Goal: Task Accomplishment & Management: Manage account settings

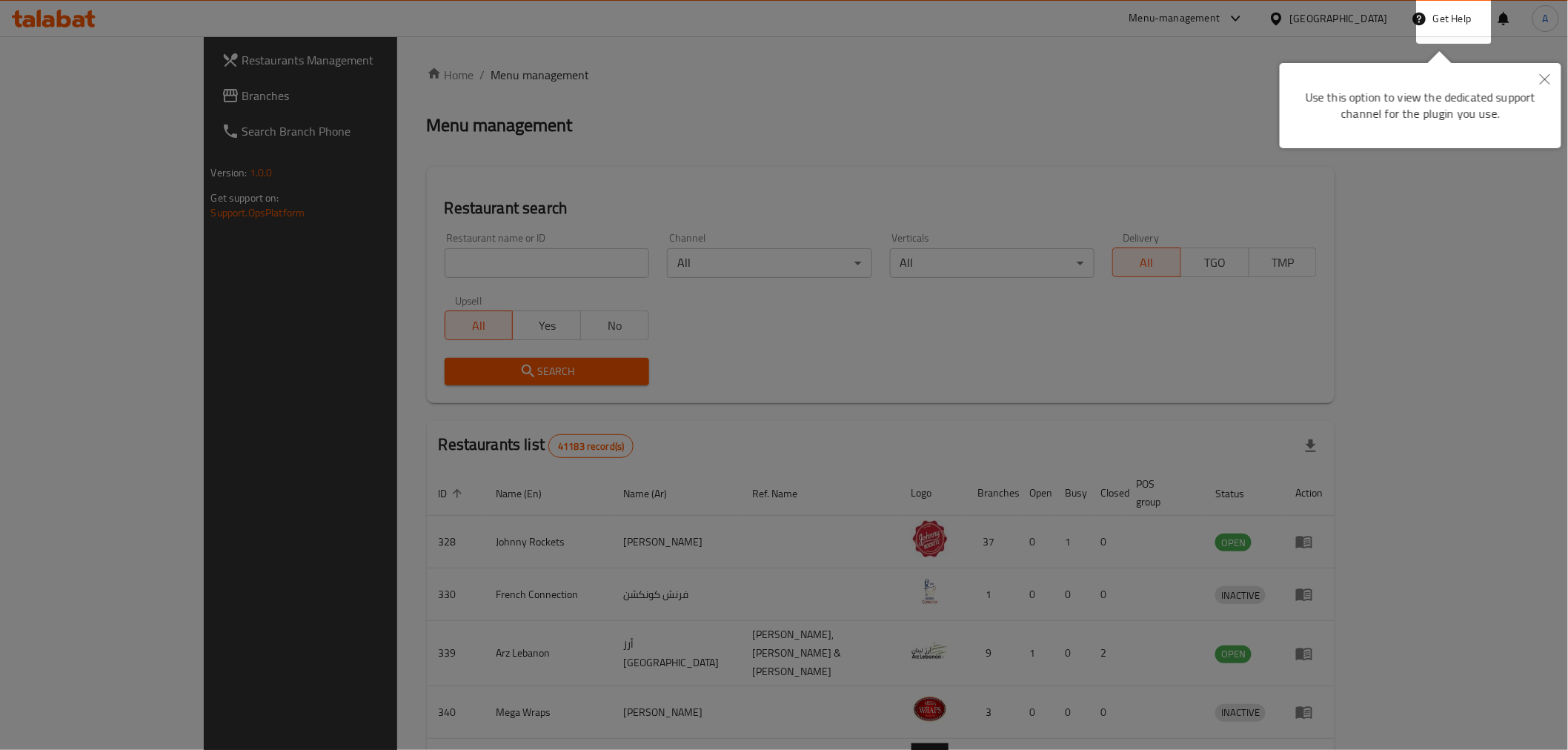
click at [953, 101] on div at bounding box center [784, 375] width 1568 height 750
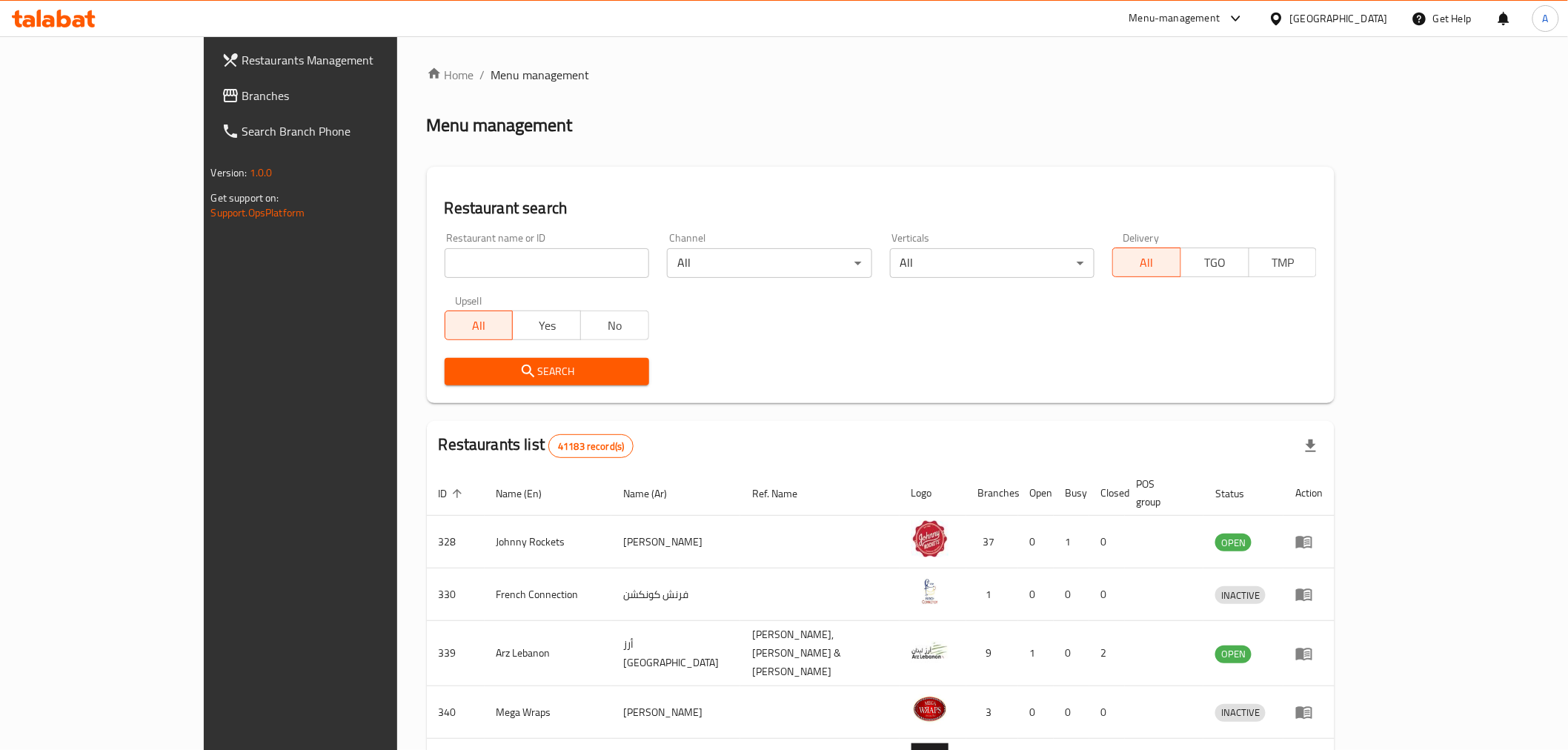
click at [1338, 16] on div "United Arab Emirates" at bounding box center [1338, 19] width 97 height 16
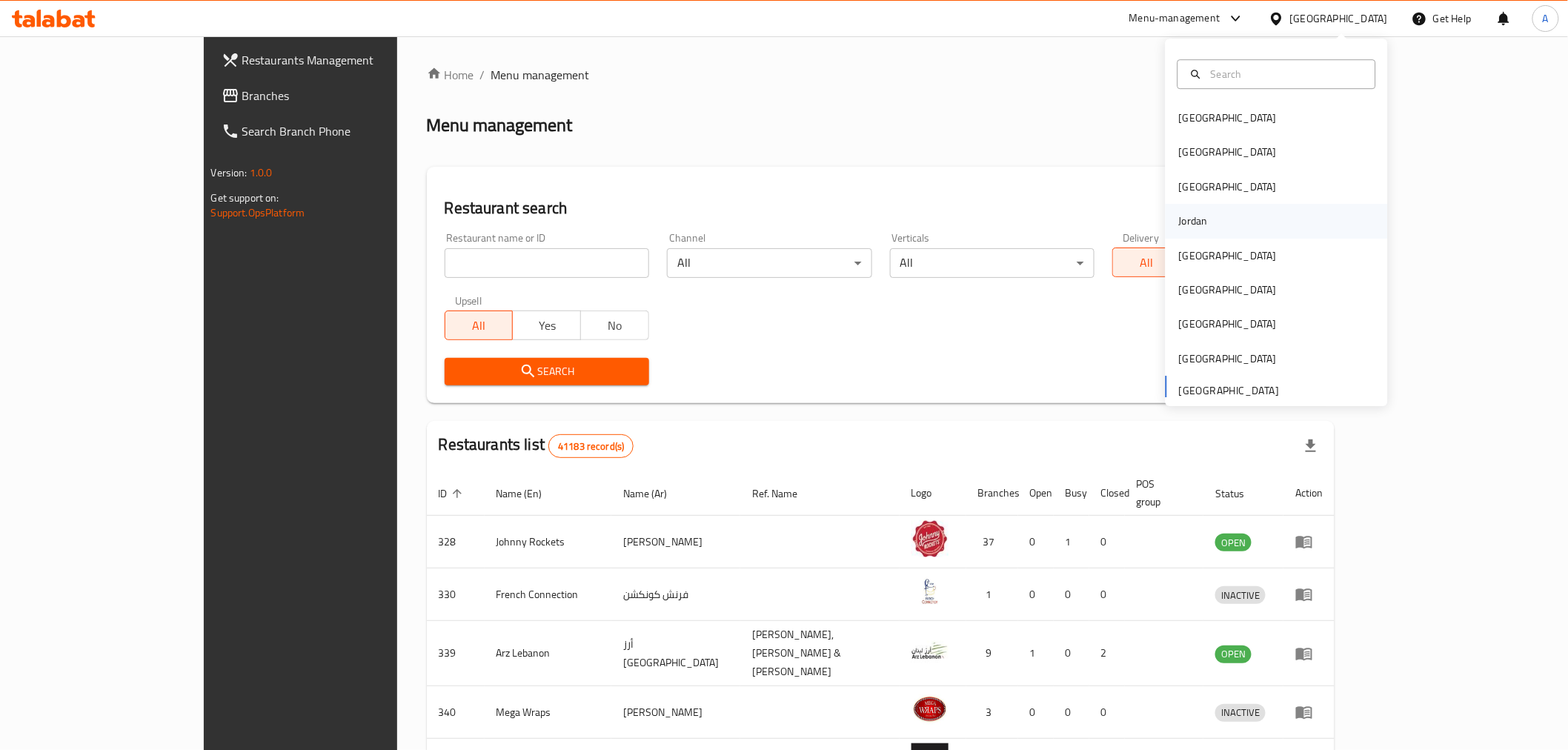
click at [1223, 223] on div "Jordan" at bounding box center [1277, 221] width 223 height 34
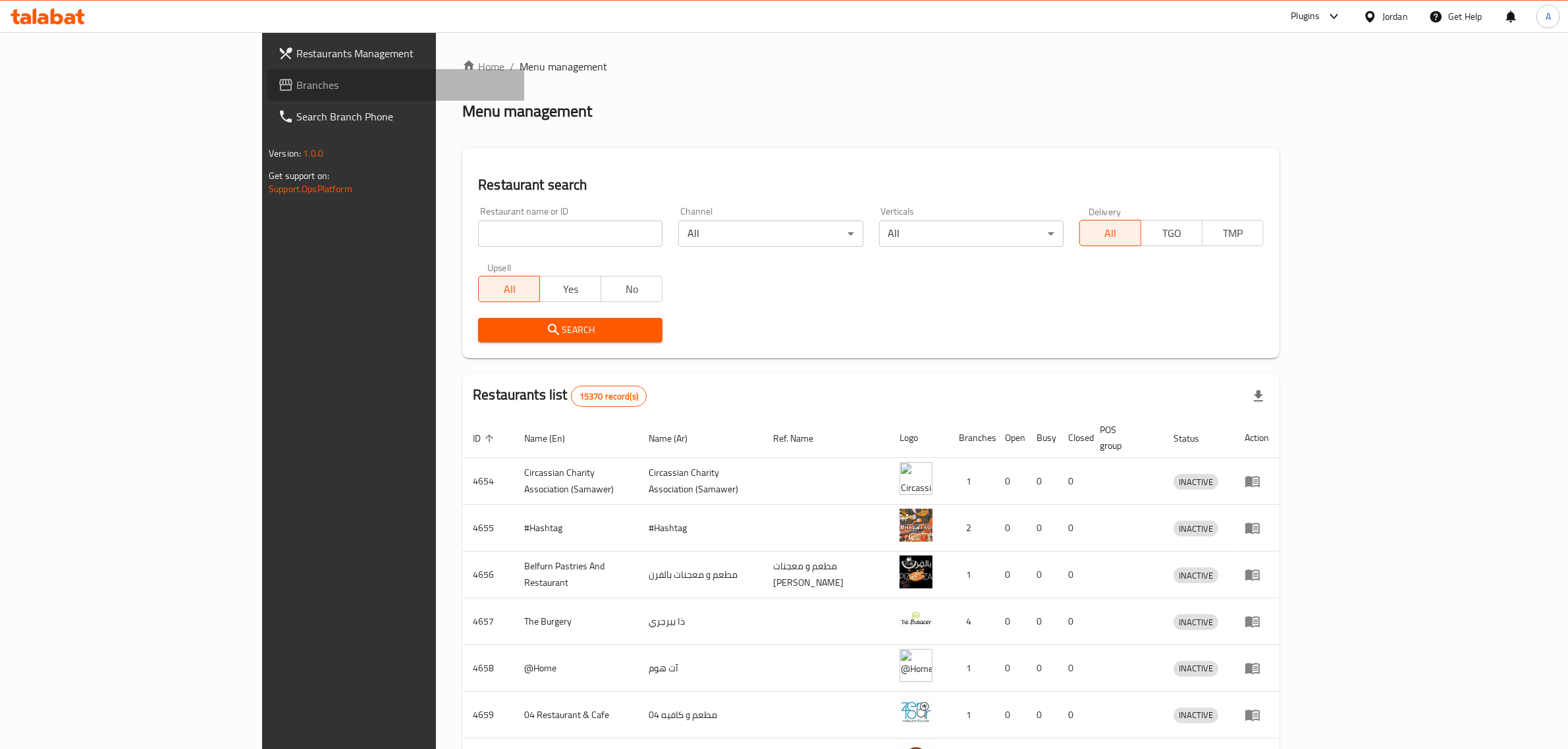
click at [296, 82] on span "Branches" at bounding box center [405, 85] width 218 height 16
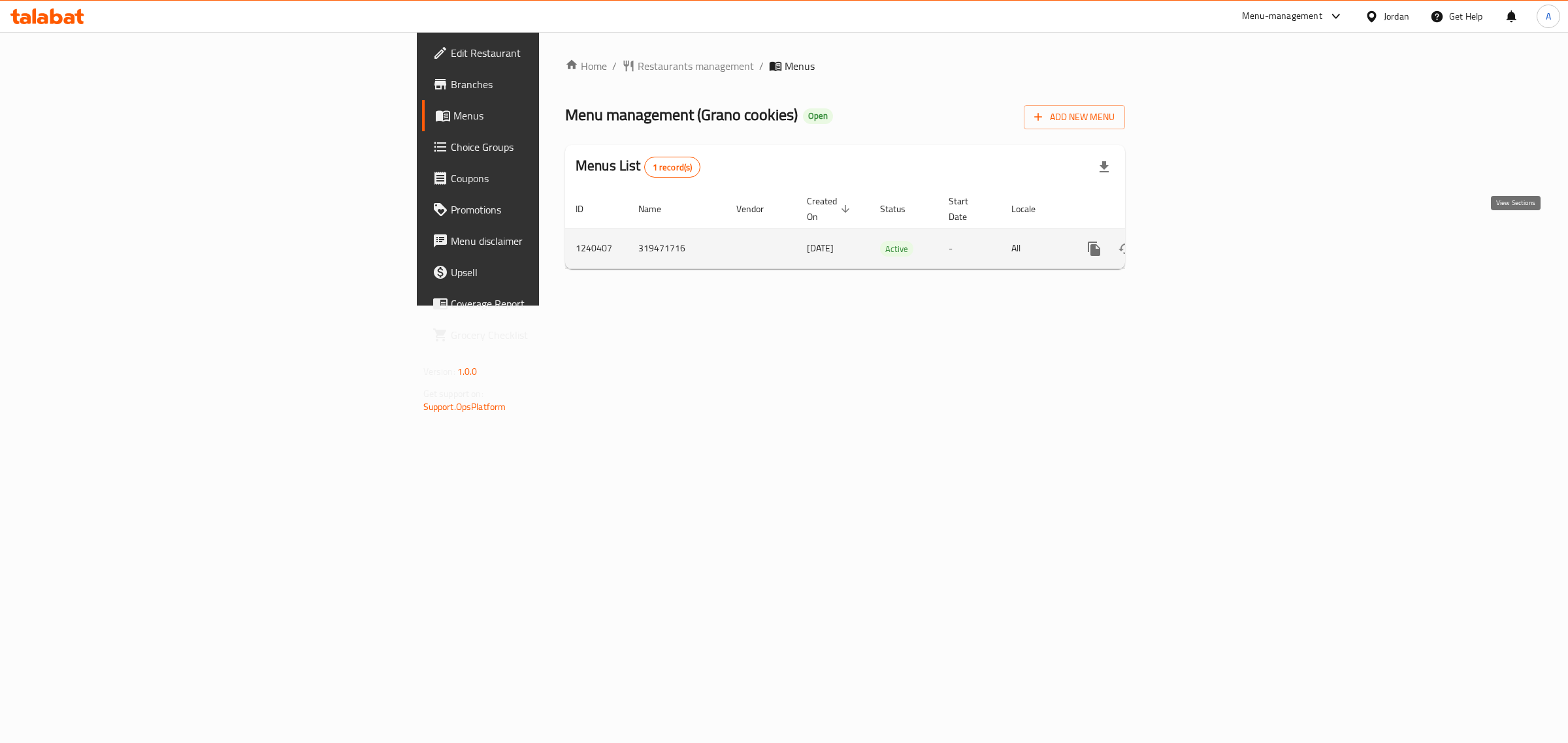
click at [1196, 241] on icon "enhanced table" at bounding box center [1188, 249] width 16 height 16
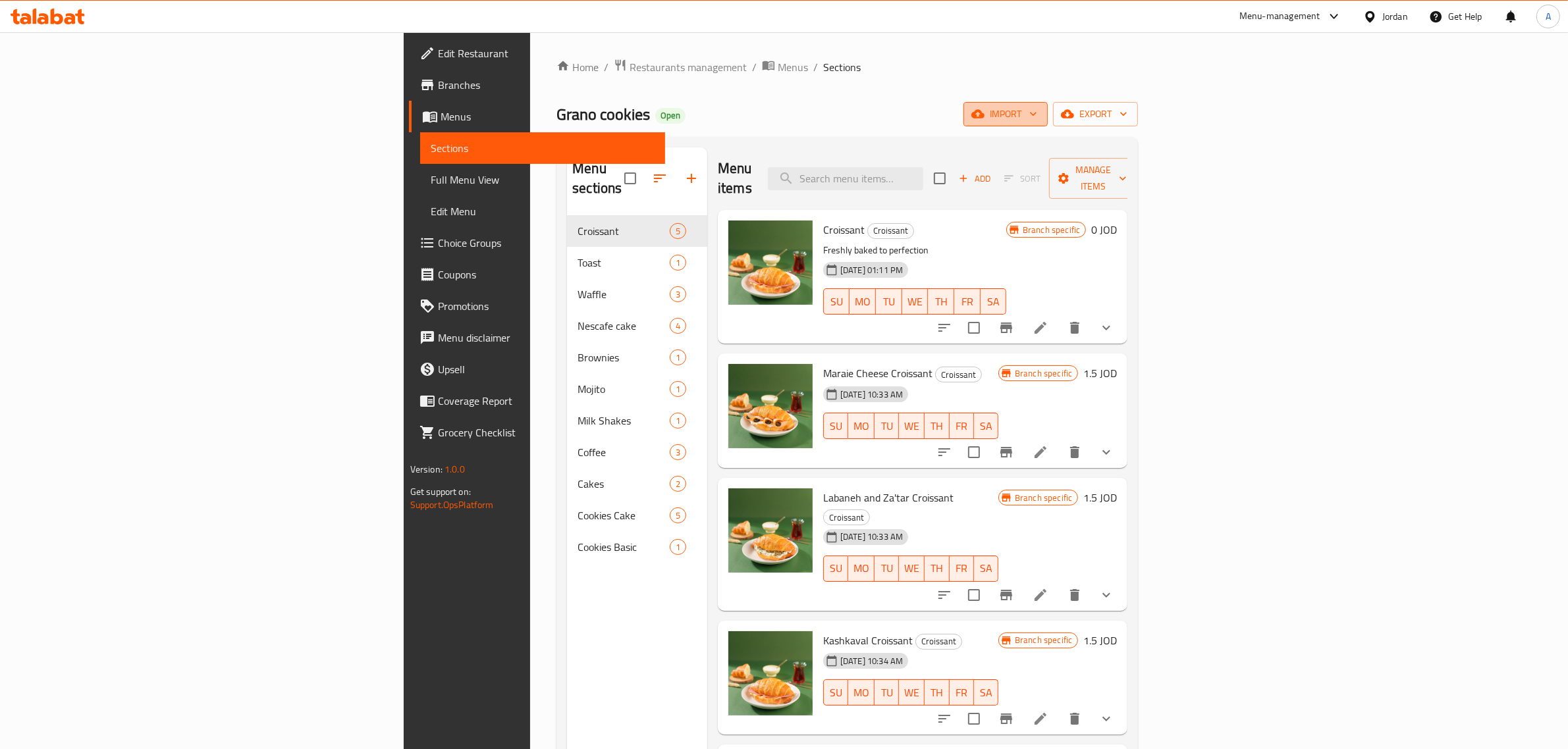
click at [1038, 107] on span "import" at bounding box center [1006, 114] width 63 height 17
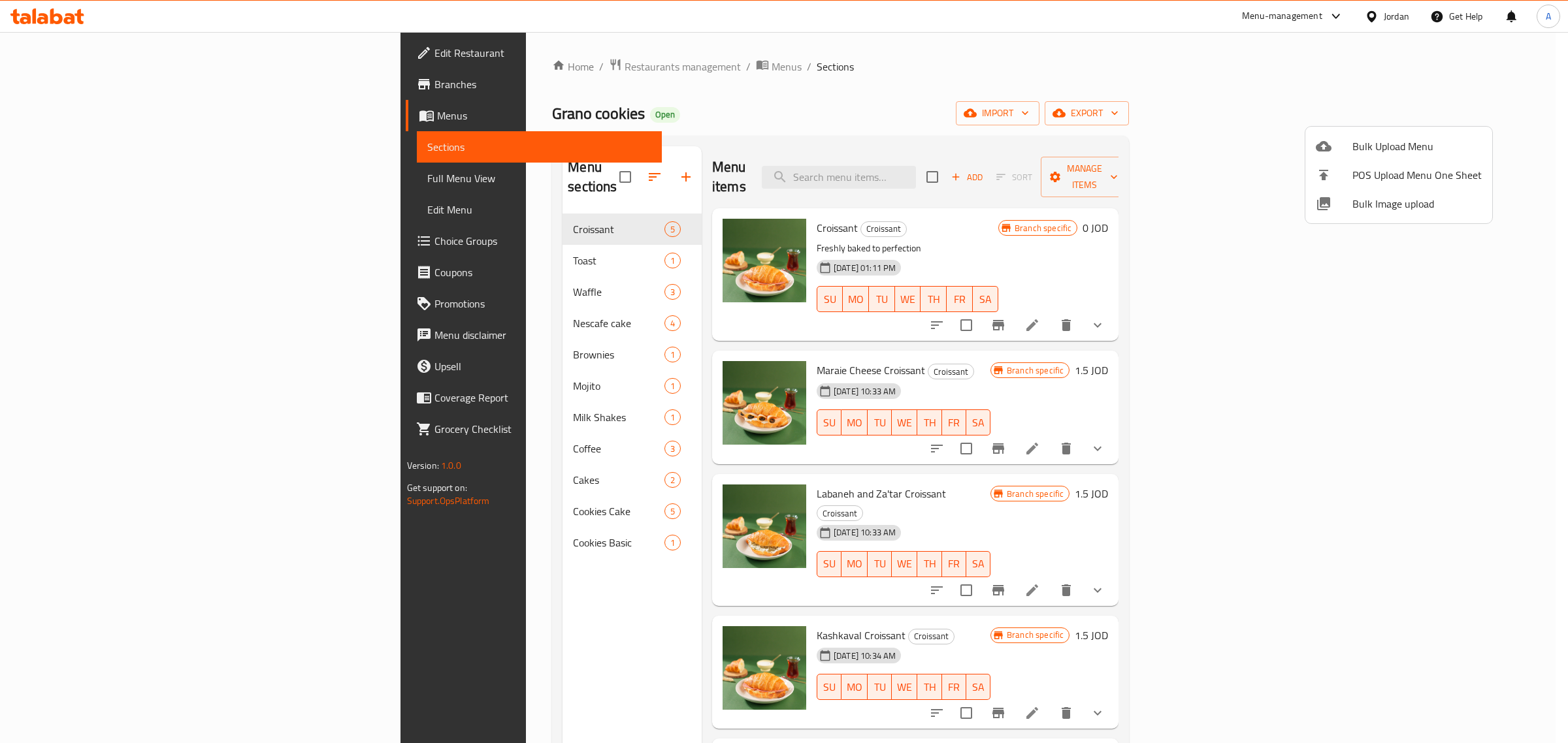
click at [1484, 112] on div at bounding box center [784, 372] width 1568 height 743
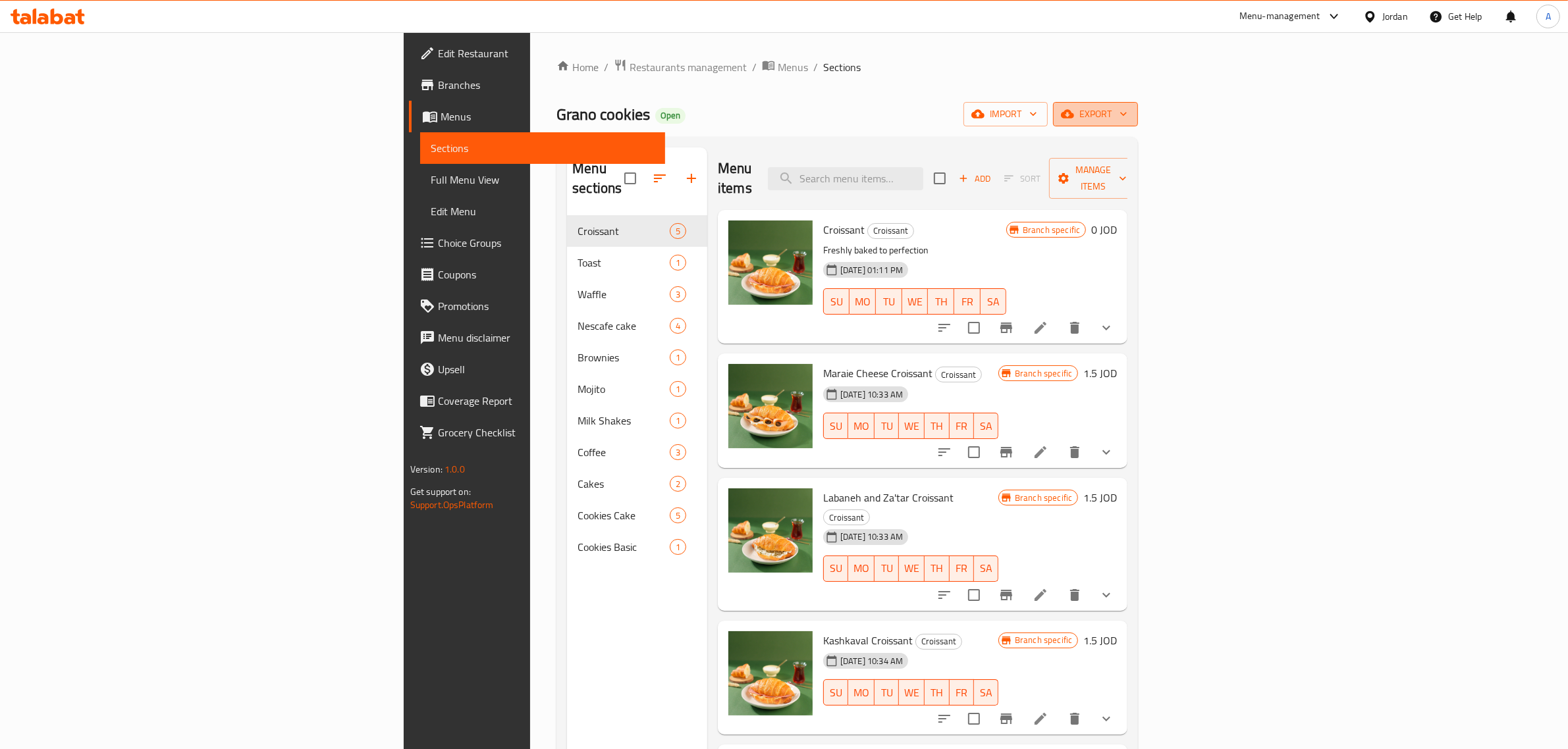
click at [1130, 116] on icon "button" at bounding box center [1123, 114] width 13 height 13
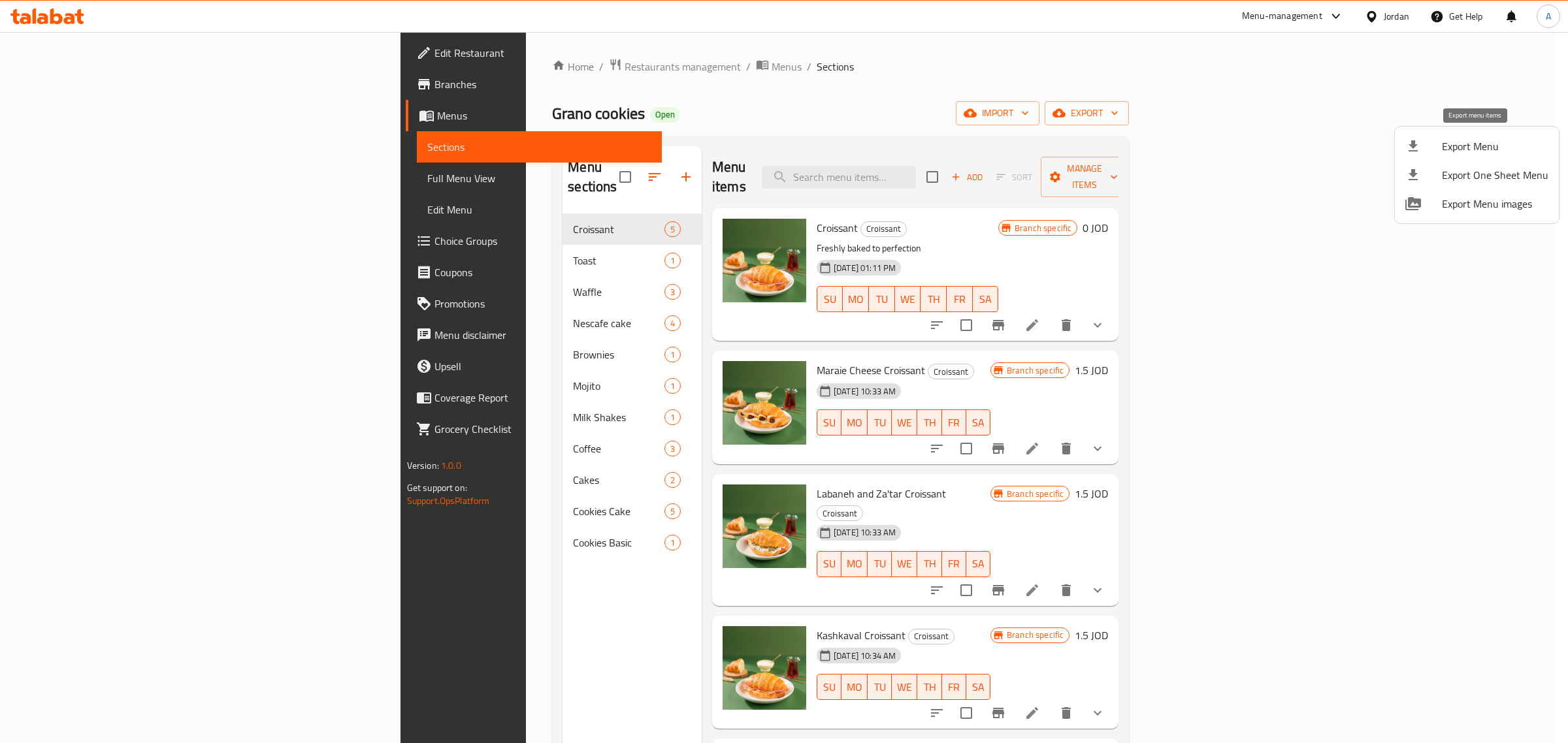
click at [1468, 154] on span "Export Menu" at bounding box center [1495, 146] width 107 height 16
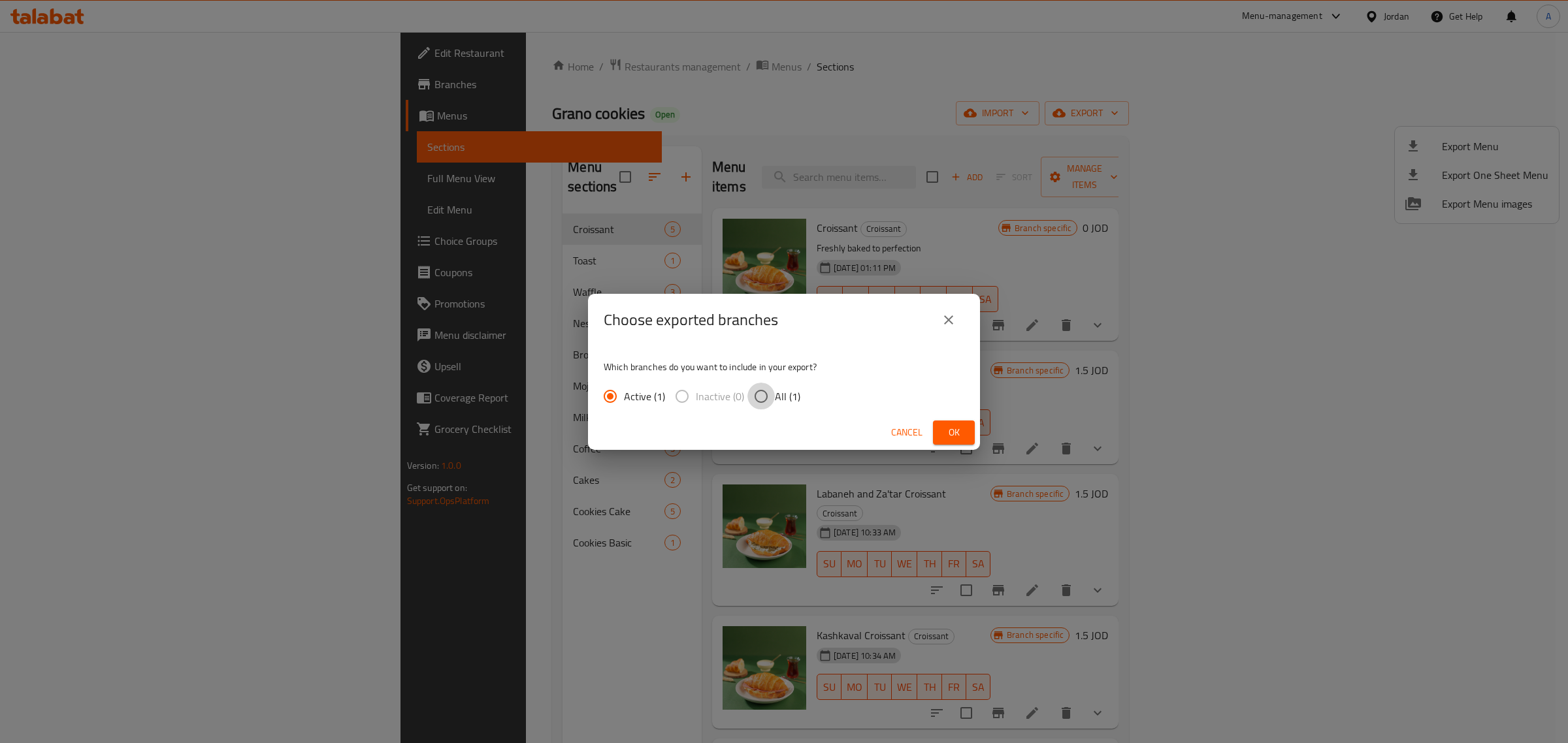
click at [752, 397] on input "All (1)" at bounding box center [761, 396] width 27 height 27
radio input "true"
click at [944, 431] on span "Ok" at bounding box center [953, 432] width 21 height 17
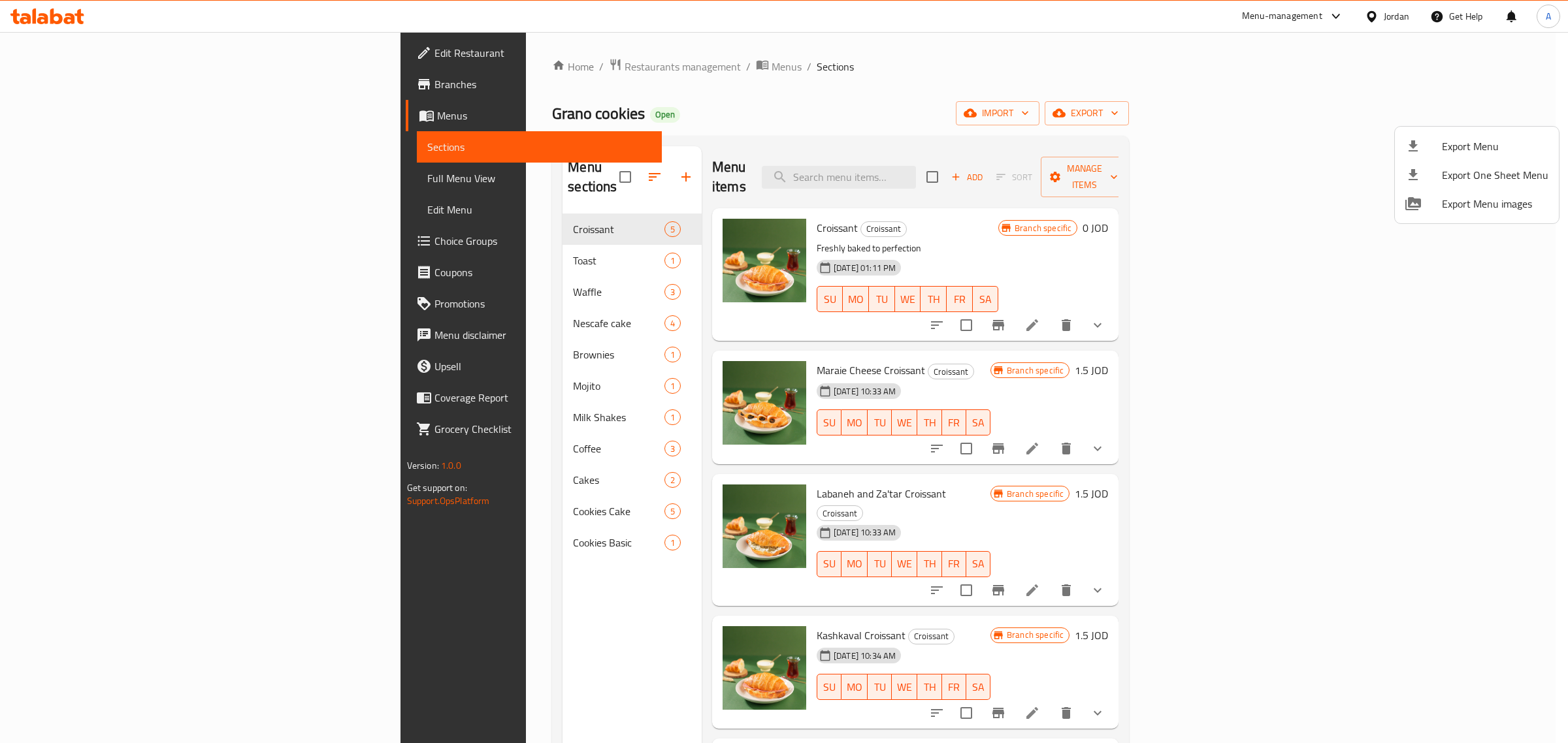
click at [1028, 56] on div at bounding box center [784, 372] width 1568 height 743
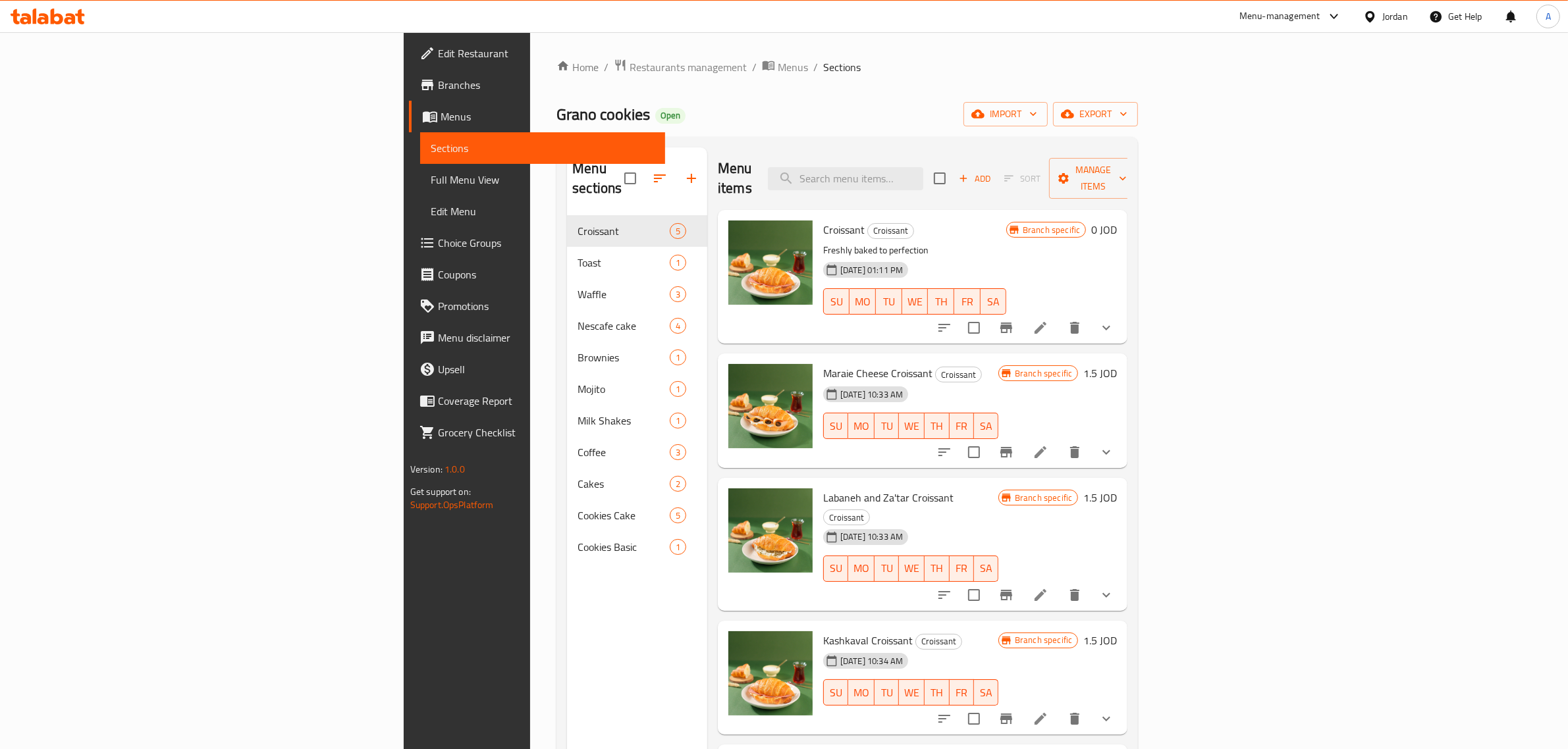
click at [438, 87] on span "Branches" at bounding box center [546, 85] width 218 height 16
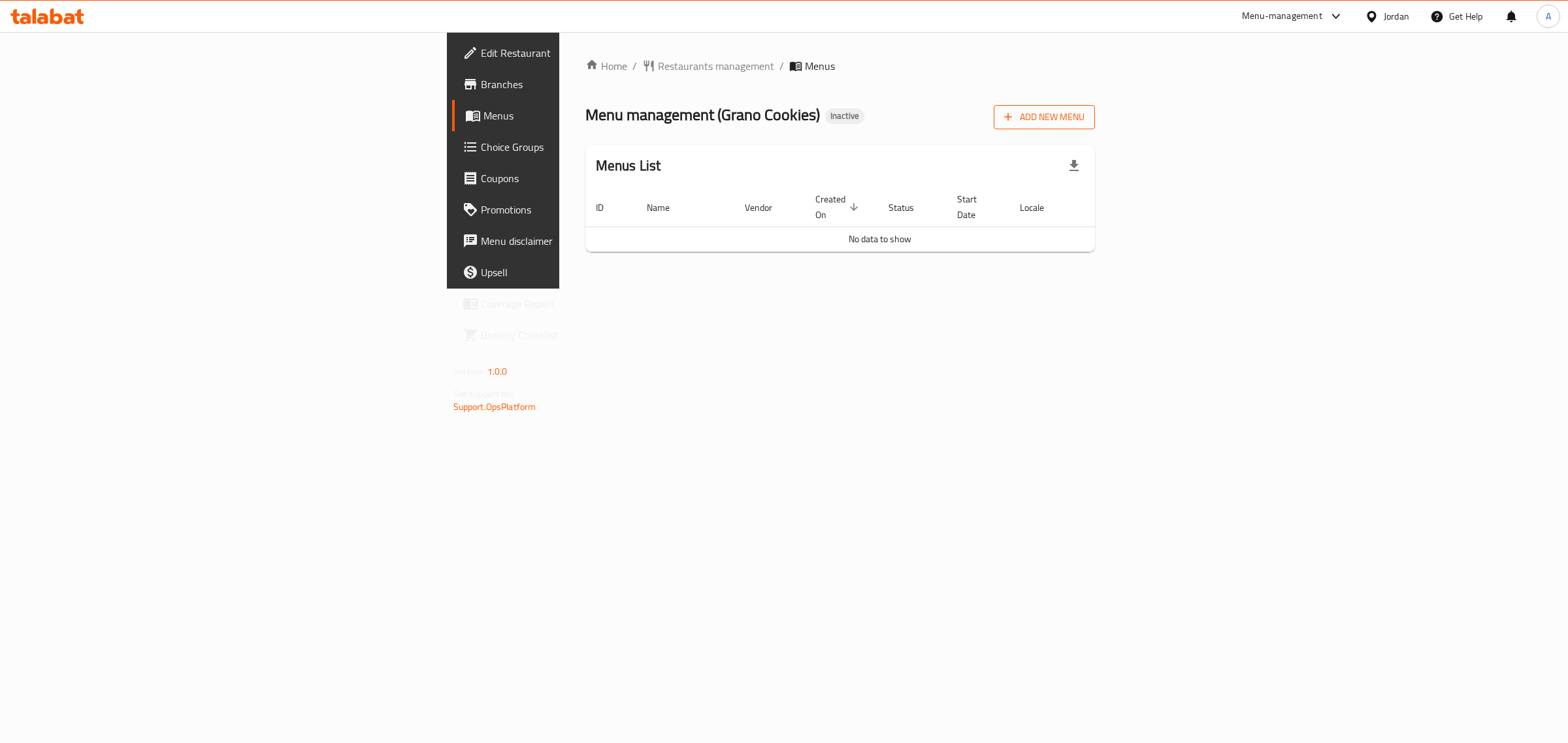
click at [1085, 114] on span "Add New Menu" at bounding box center [1043, 117] width 80 height 17
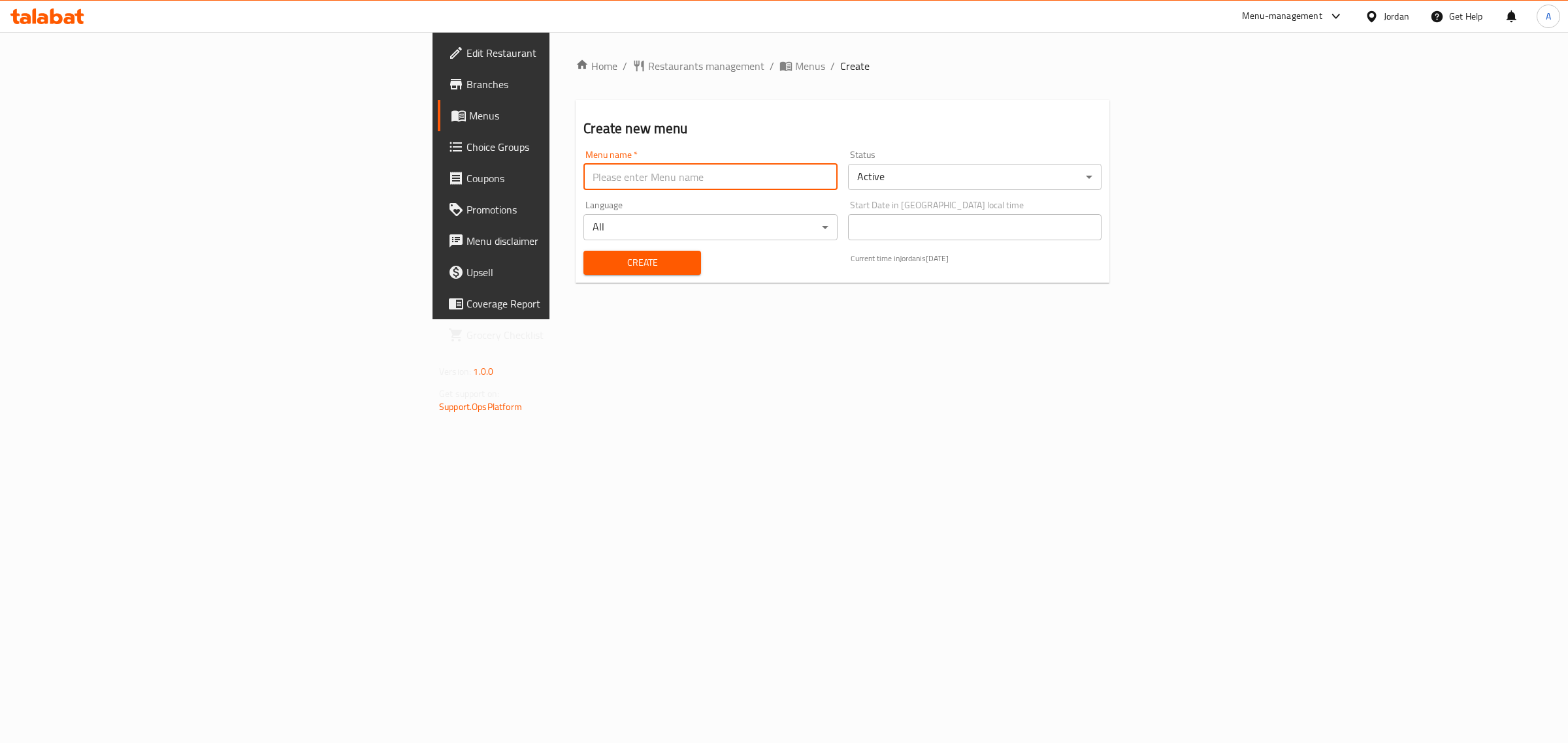
click at [743, 168] on input "text" at bounding box center [709, 177] width 253 height 26
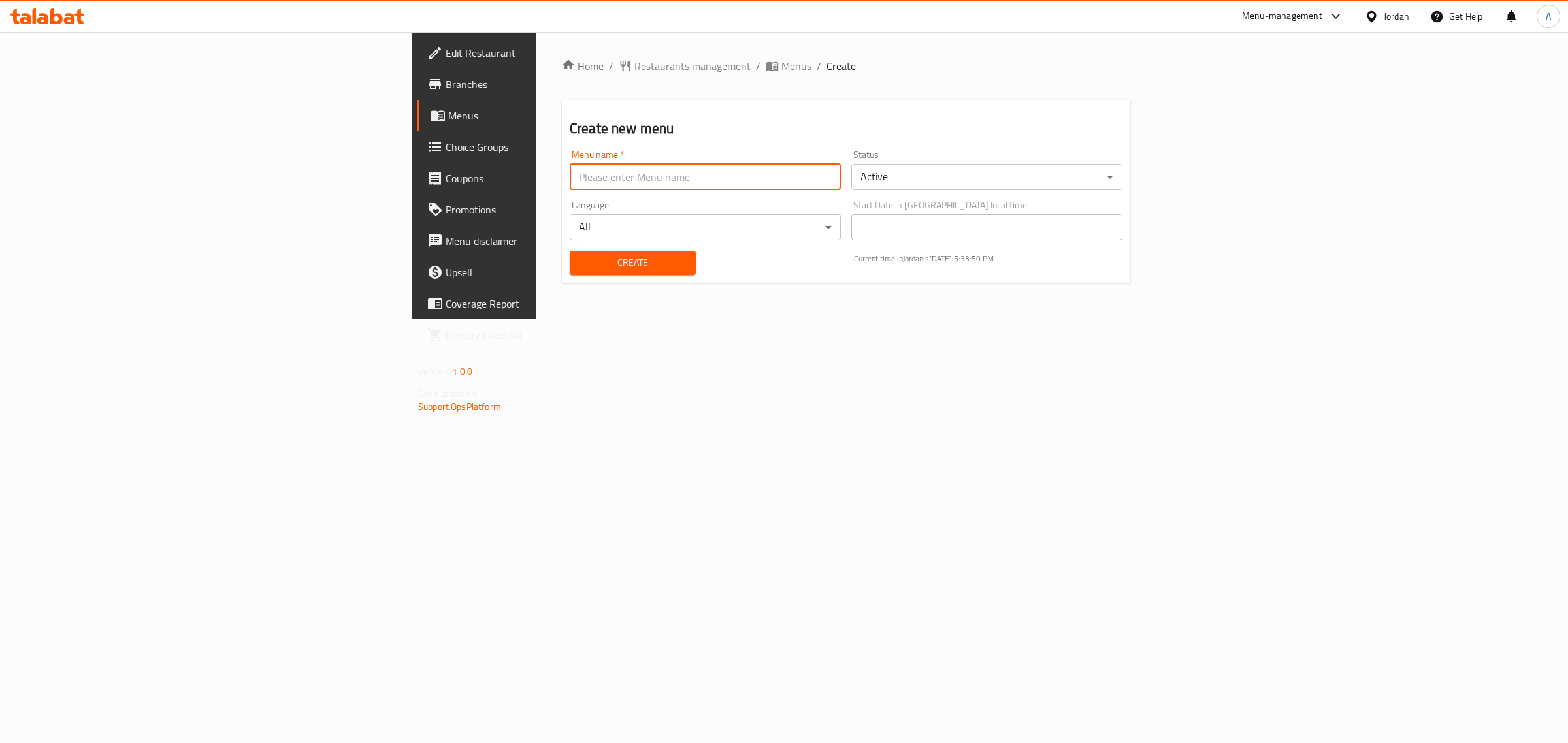
type input "1"
click at [580, 255] on span "Create" at bounding box center [633, 263] width 105 height 17
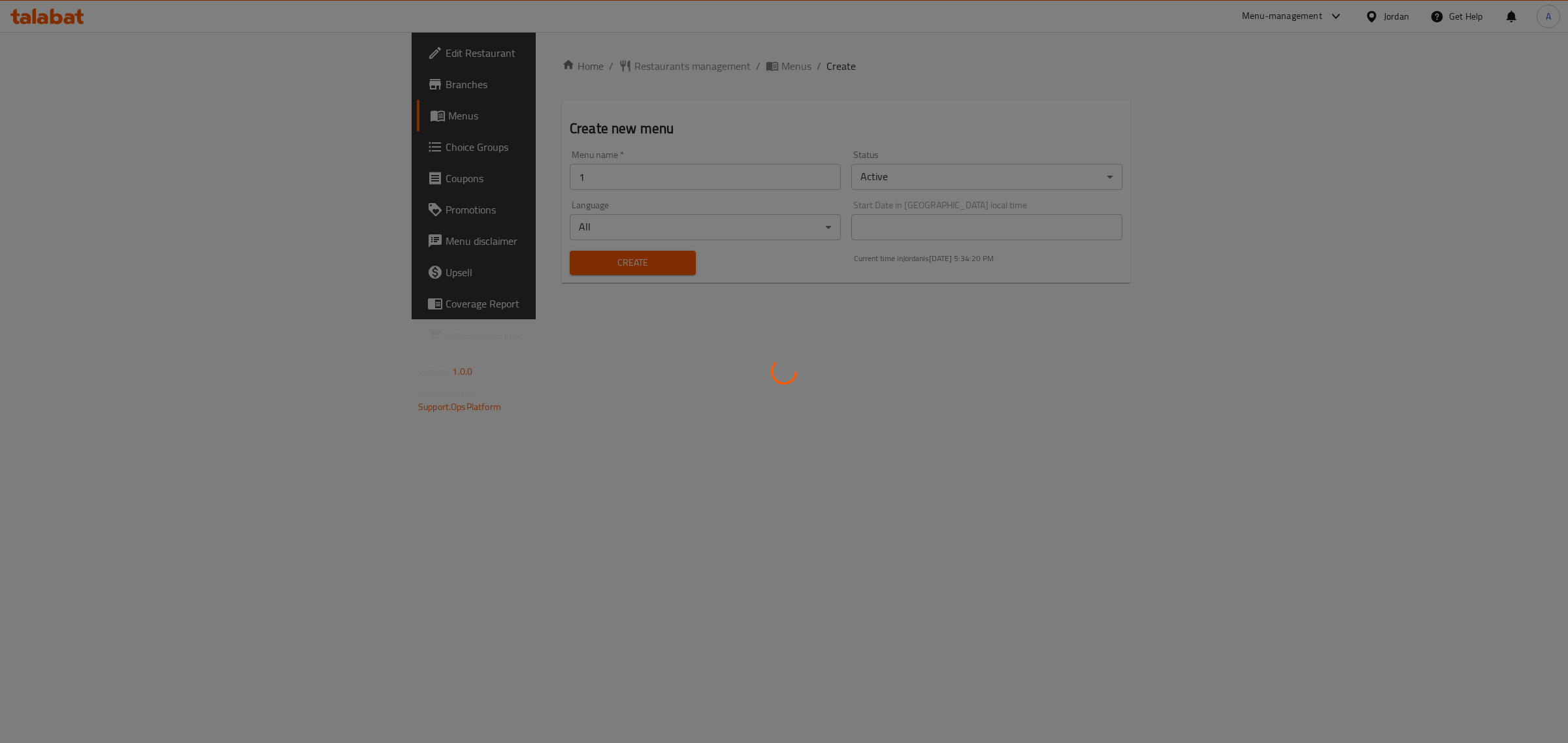
click at [766, 28] on div at bounding box center [784, 372] width 1568 height 743
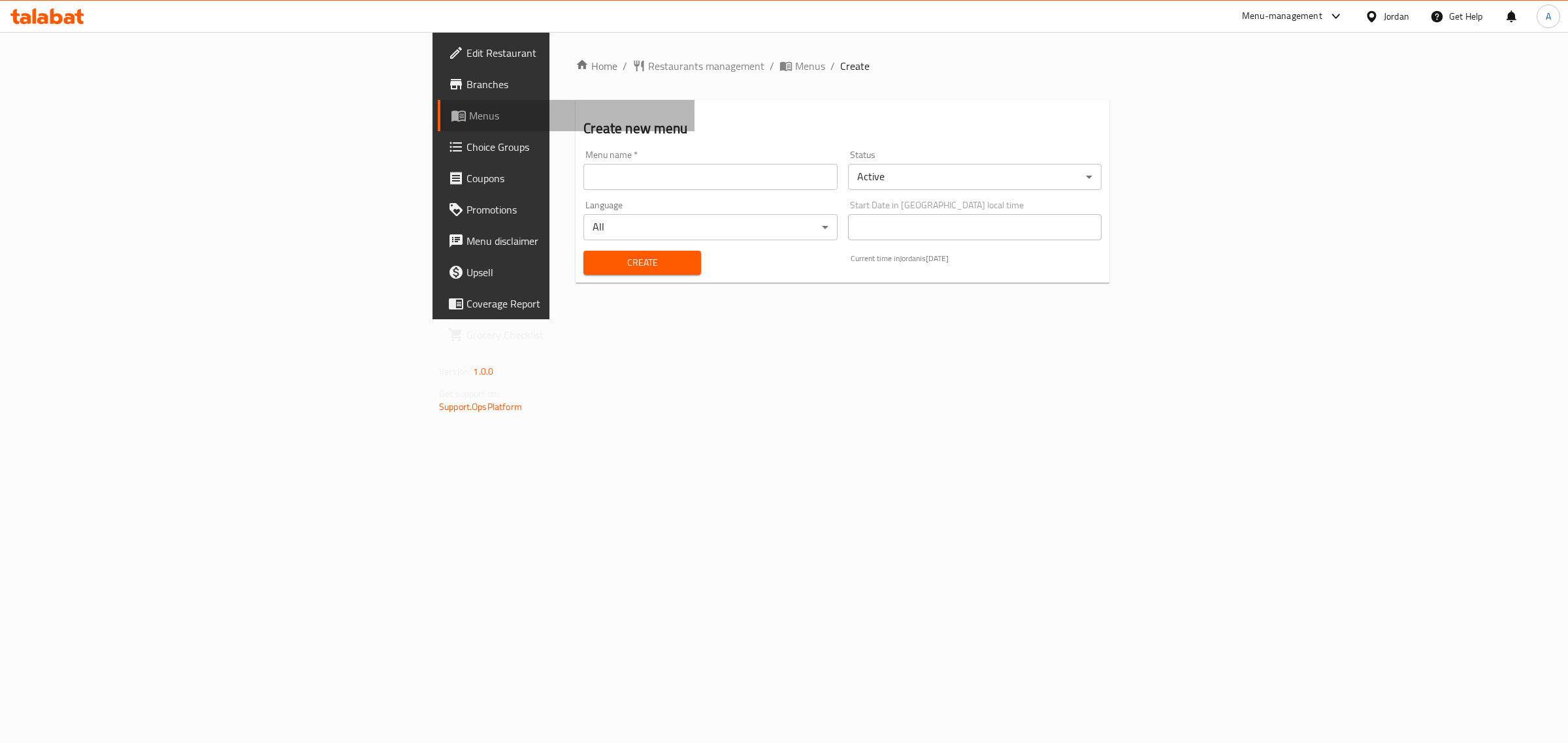
click at [438, 103] on link "Menus" at bounding box center [566, 115] width 257 height 31
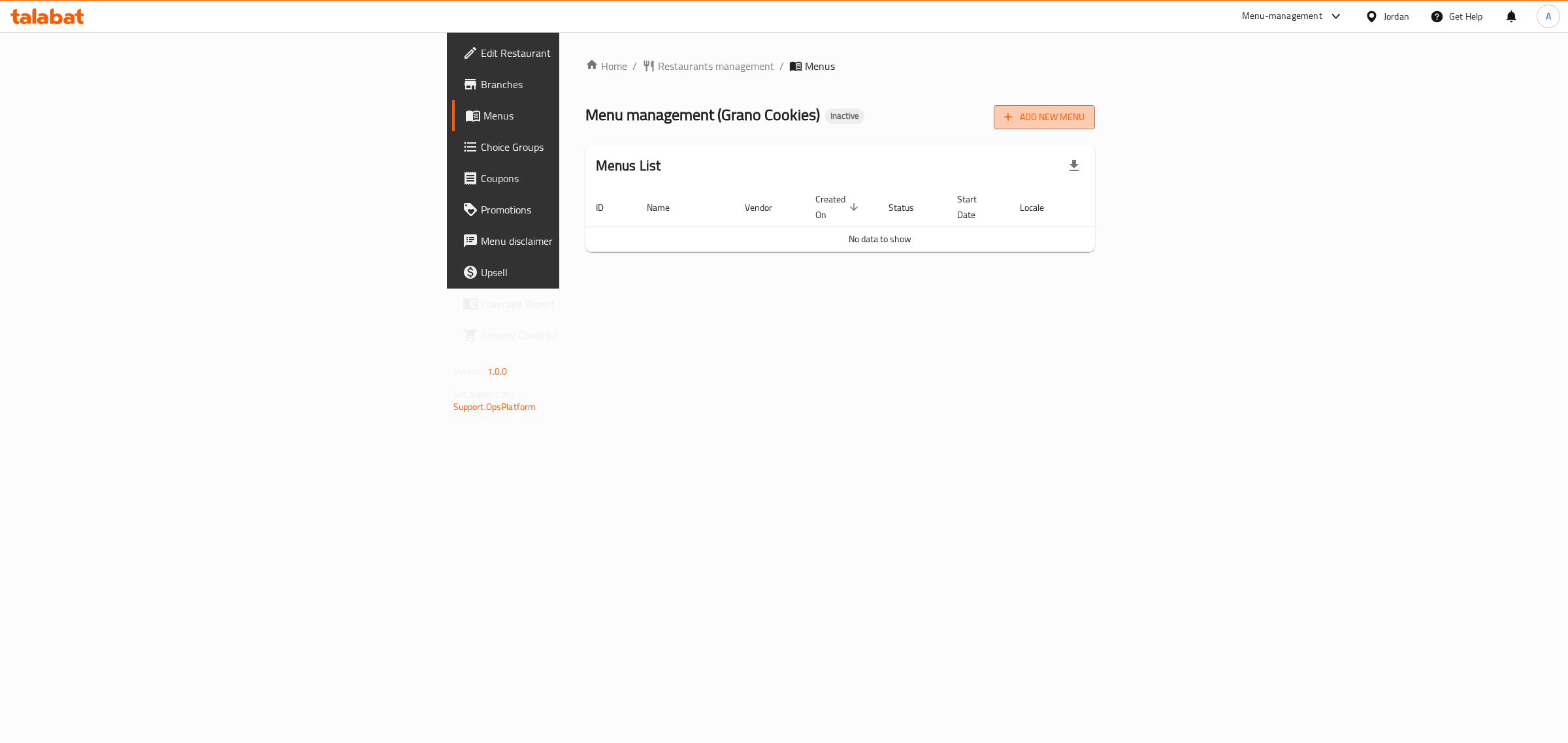
click at [1085, 116] on span "Add New Menu" at bounding box center [1043, 117] width 80 height 17
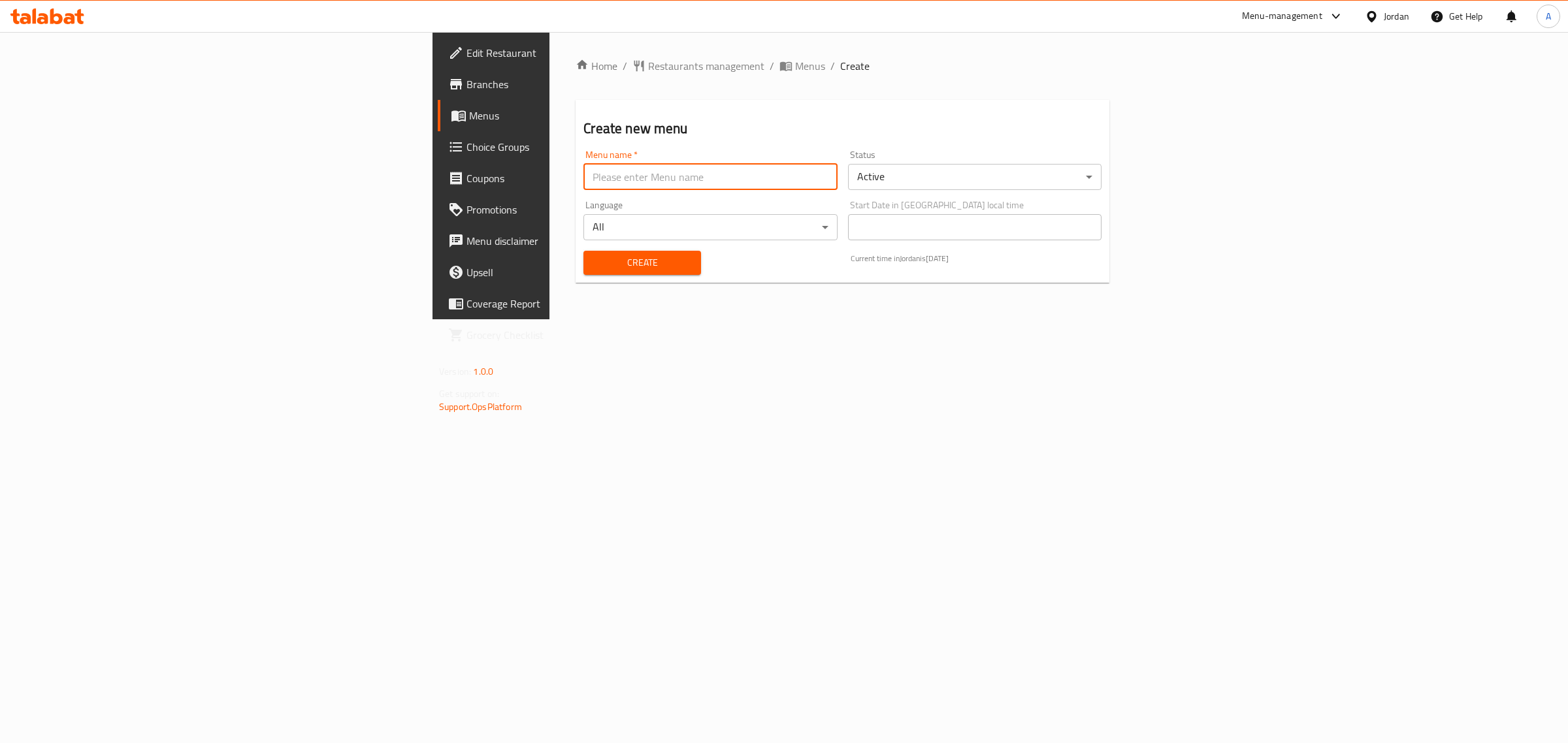
click at [583, 175] on input "text" at bounding box center [709, 177] width 253 height 26
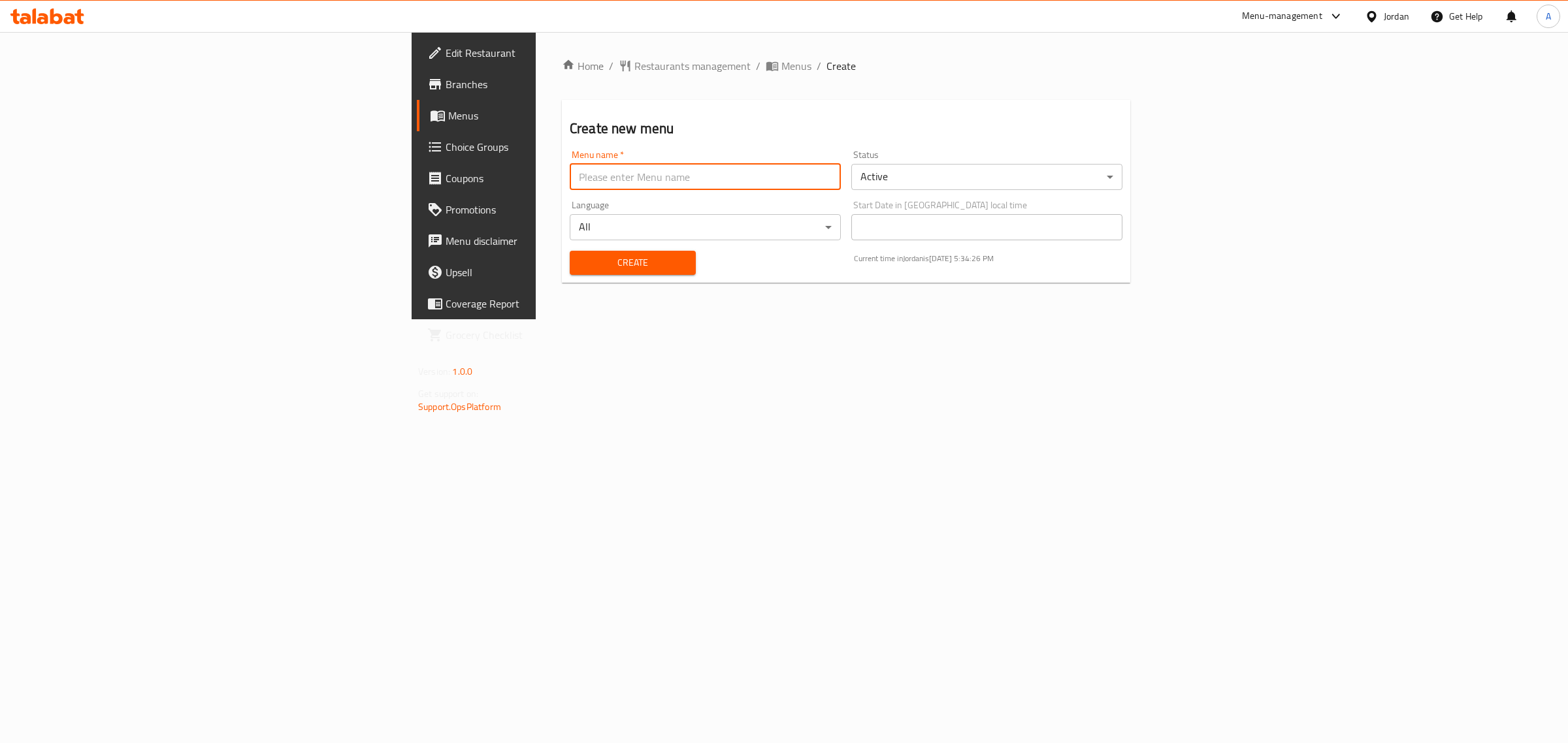
type input "1"
click at [569, 272] on button "Create" at bounding box center [632, 263] width 126 height 24
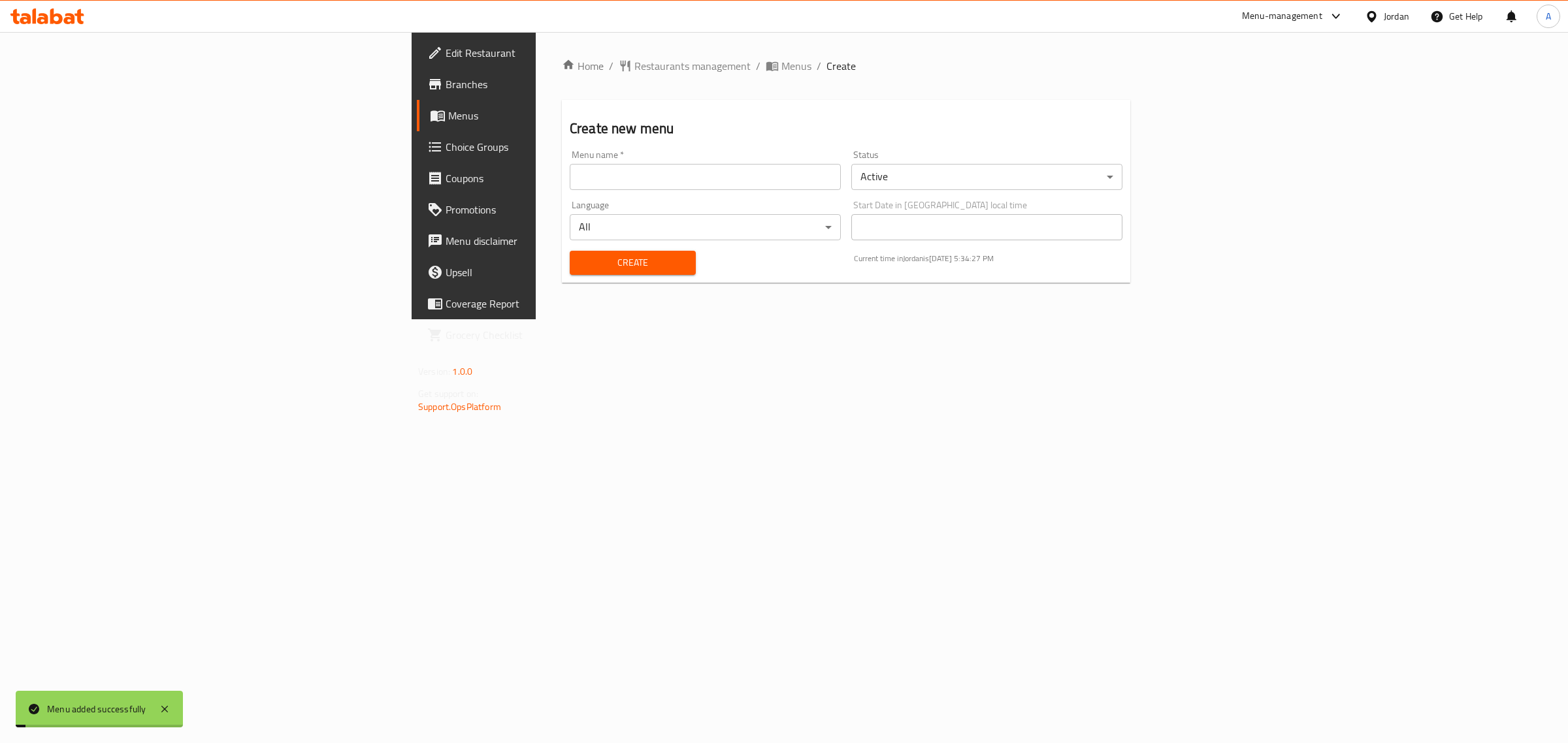
click at [417, 101] on link "Menus" at bounding box center [546, 115] width 257 height 31
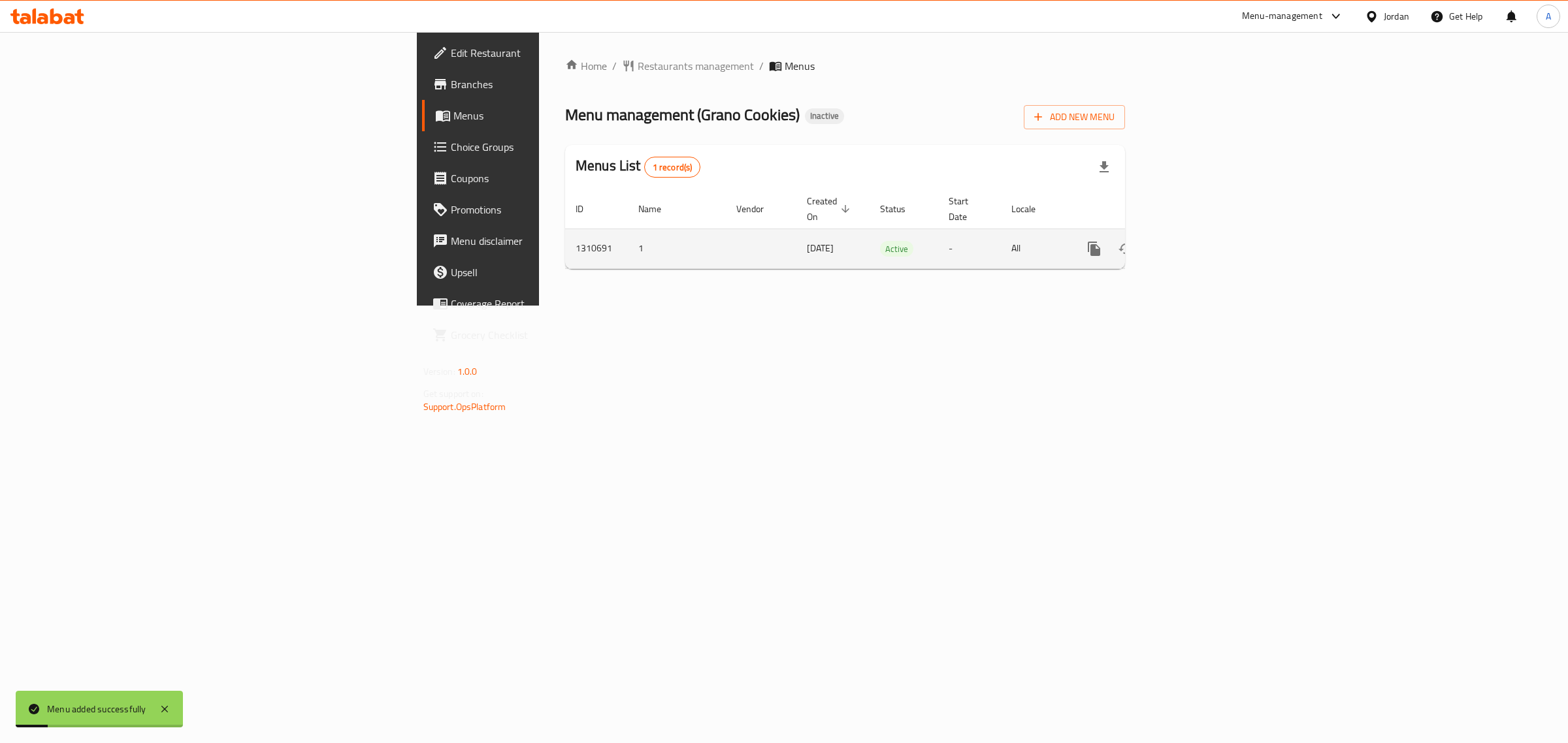
click at [1173, 233] on button "enhanced table" at bounding box center [1156, 248] width 31 height 31
click at [1204, 233] on link "enhanced table" at bounding box center [1188, 248] width 31 height 31
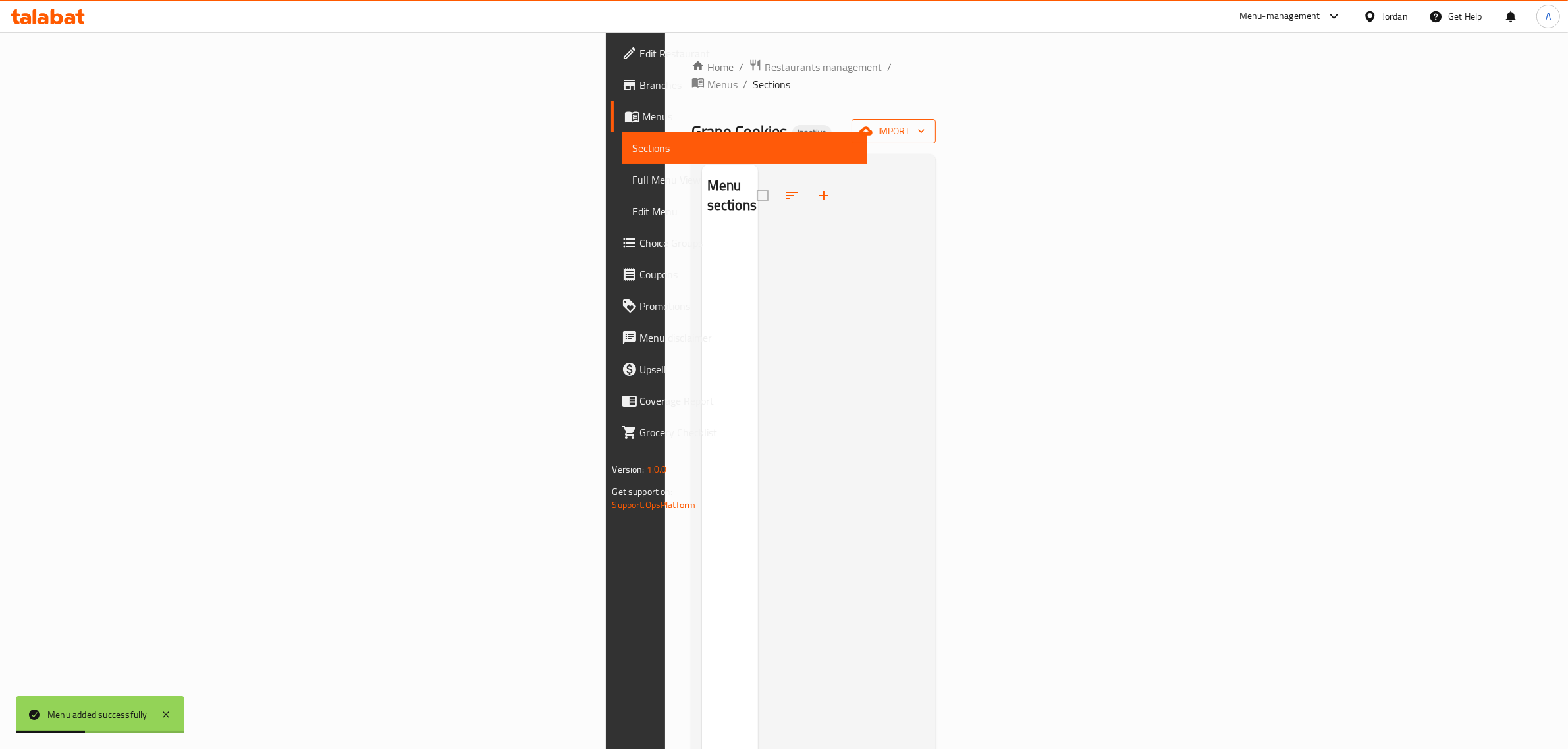
click at [926, 123] on span "import" at bounding box center [894, 131] width 63 height 17
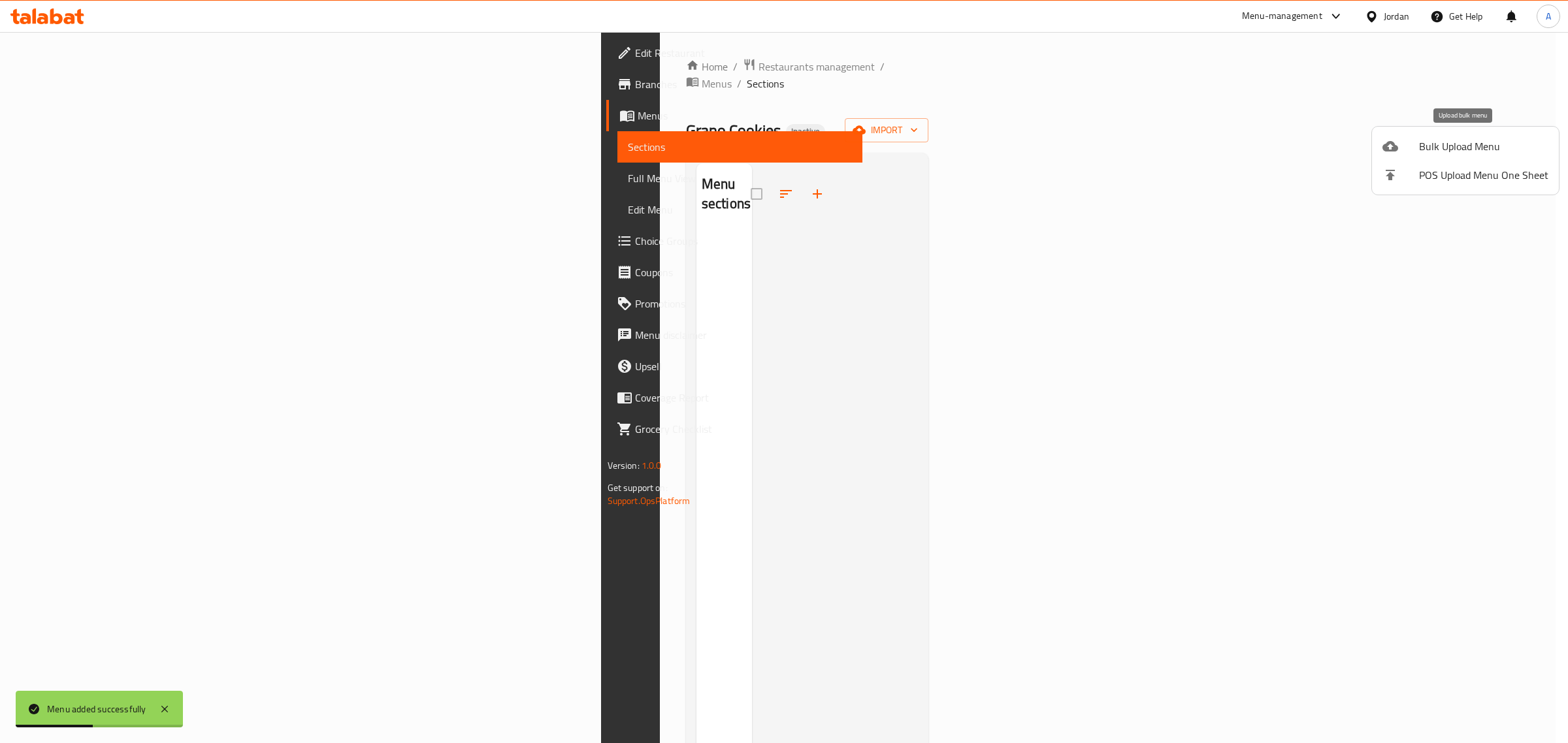
click at [1455, 157] on li "Bulk Upload Menu" at bounding box center [1465, 146] width 187 height 29
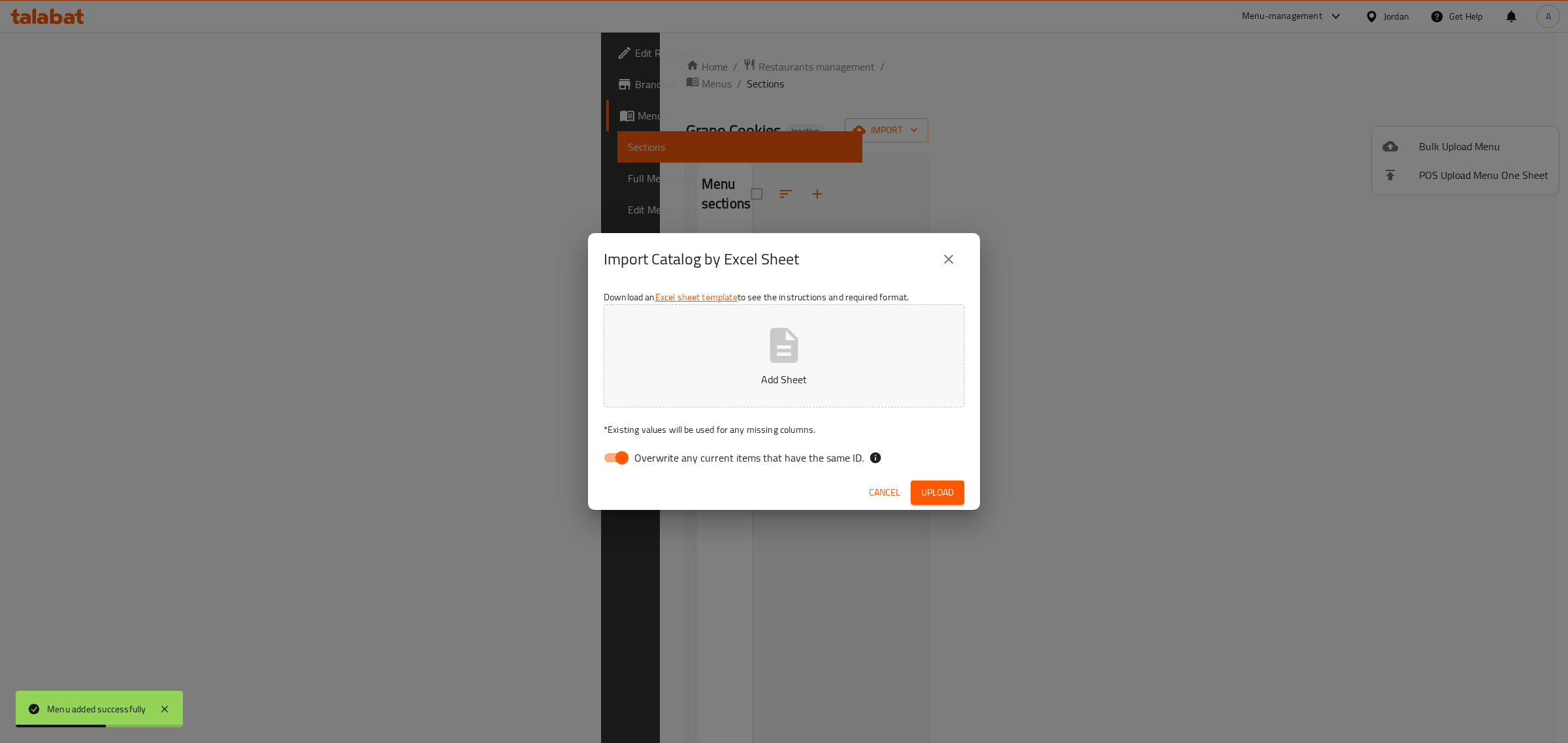
click at [677, 452] on span "Overwrite any current items that have the same ID." at bounding box center [749, 458] width 229 height 16
click at [659, 452] on input "Overwrite any current items that have the same ID." at bounding box center [621, 457] width 74 height 25
checkbox input "false"
click at [725, 344] on button "Add Sheet" at bounding box center [784, 356] width 361 height 103
click at [933, 485] on span "Upload" at bounding box center [937, 493] width 32 height 17
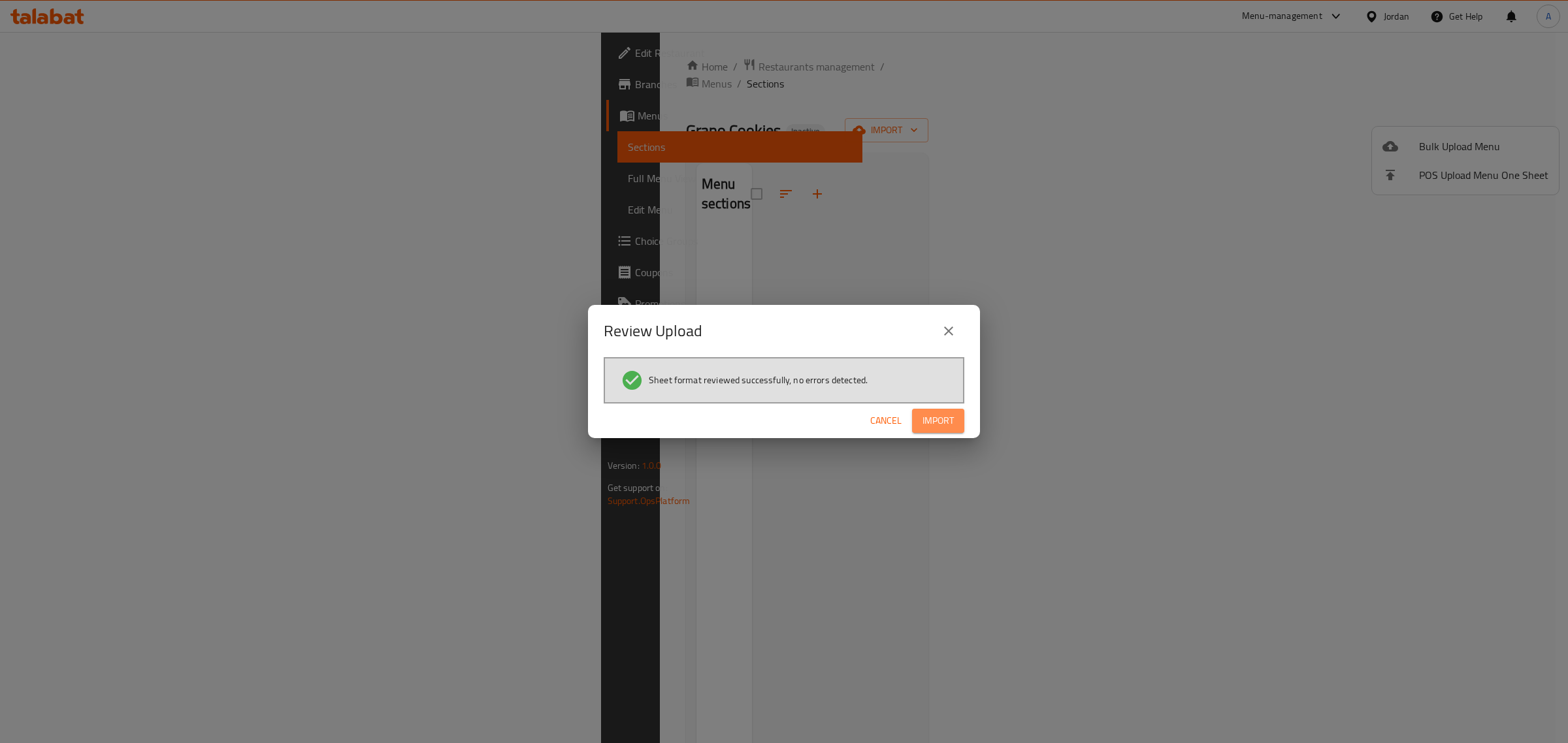
click at [932, 418] on span "Import" at bounding box center [937, 421] width 31 height 17
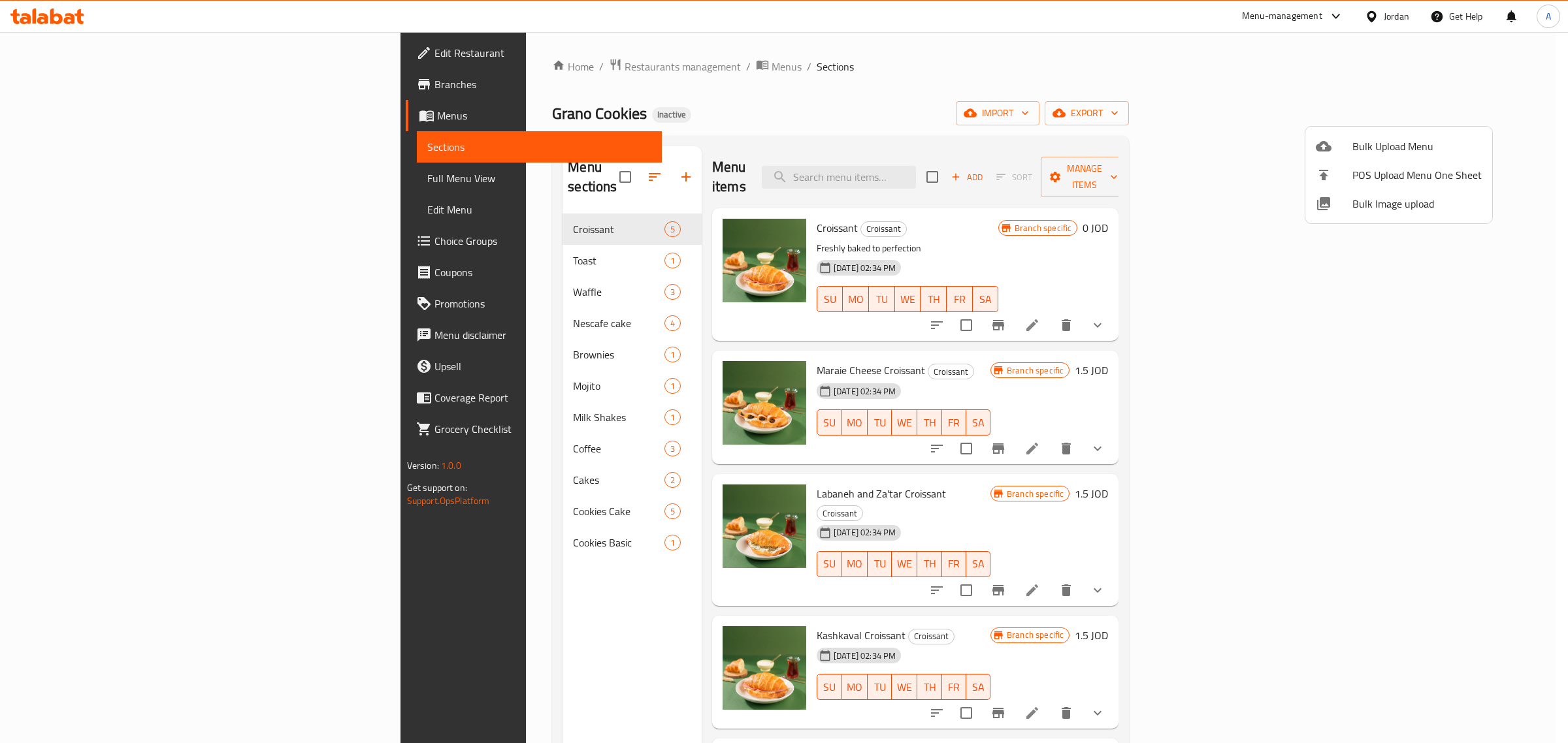
click at [66, 53] on div at bounding box center [784, 372] width 1568 height 743
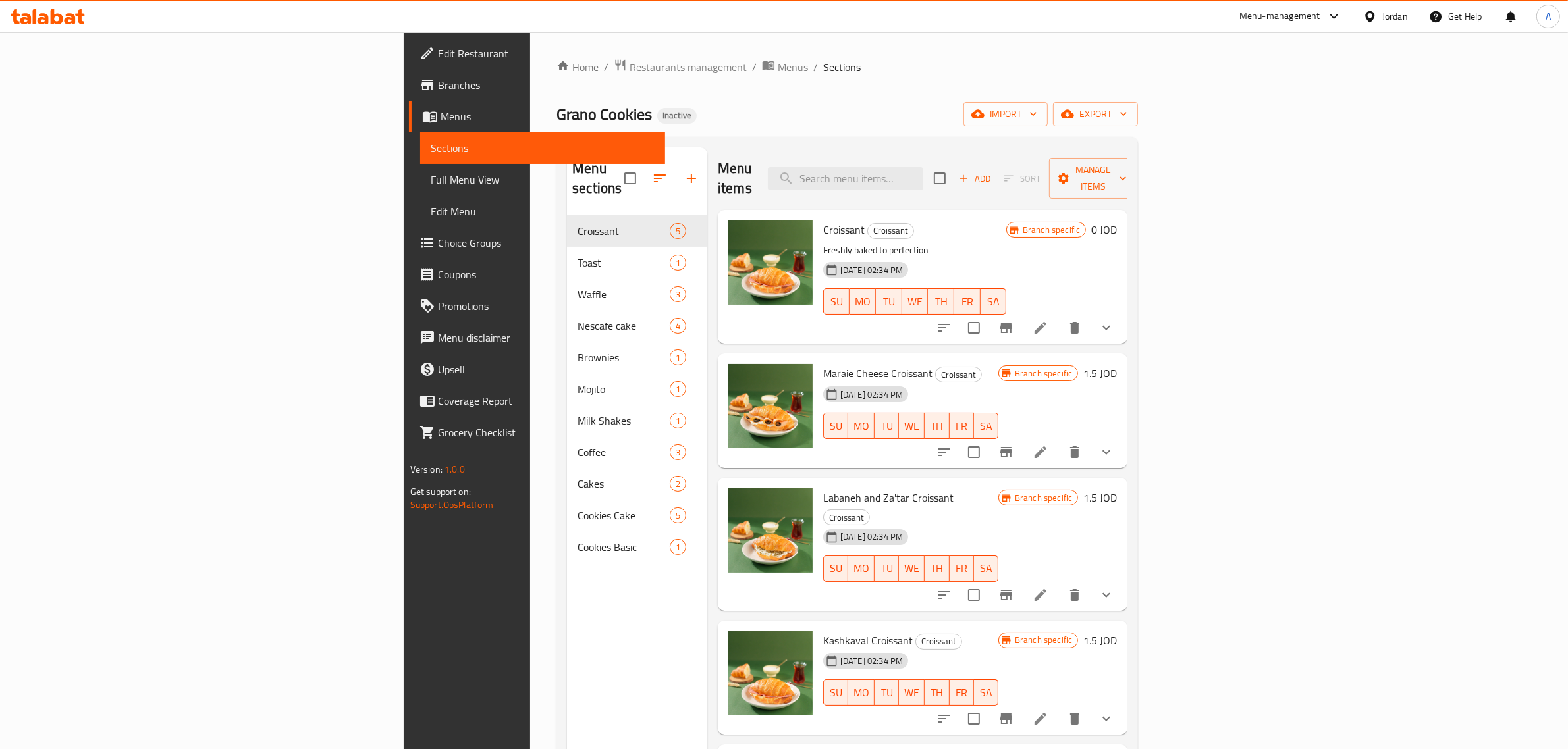
drag, startPoint x: 66, startPoint y: 54, endPoint x: 180, endPoint y: 7, distance: 123.3
click at [438, 54] on span "Edit Restaurant" at bounding box center [546, 53] width 218 height 16
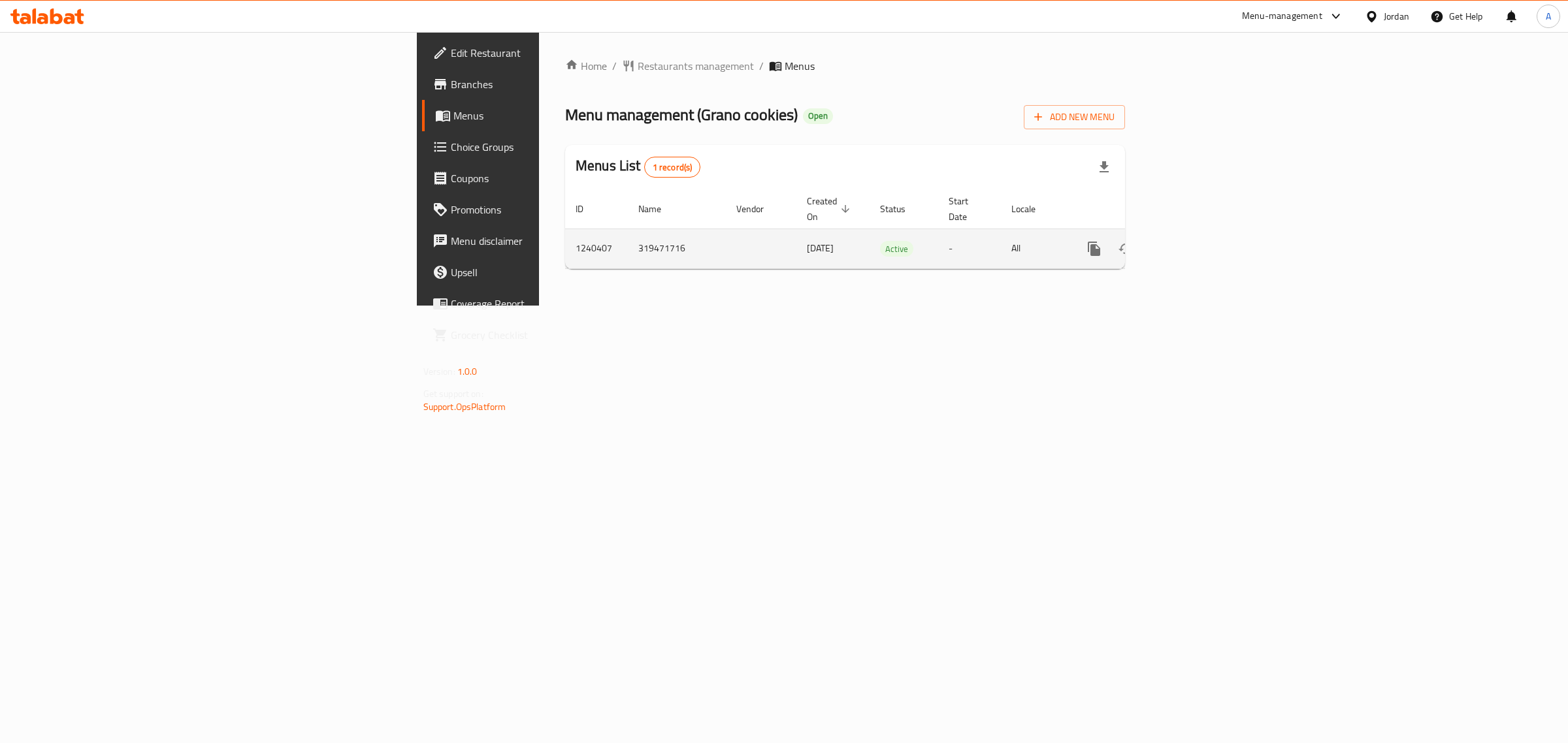
click at [1194, 243] on icon "enhanced table" at bounding box center [1188, 249] width 12 height 12
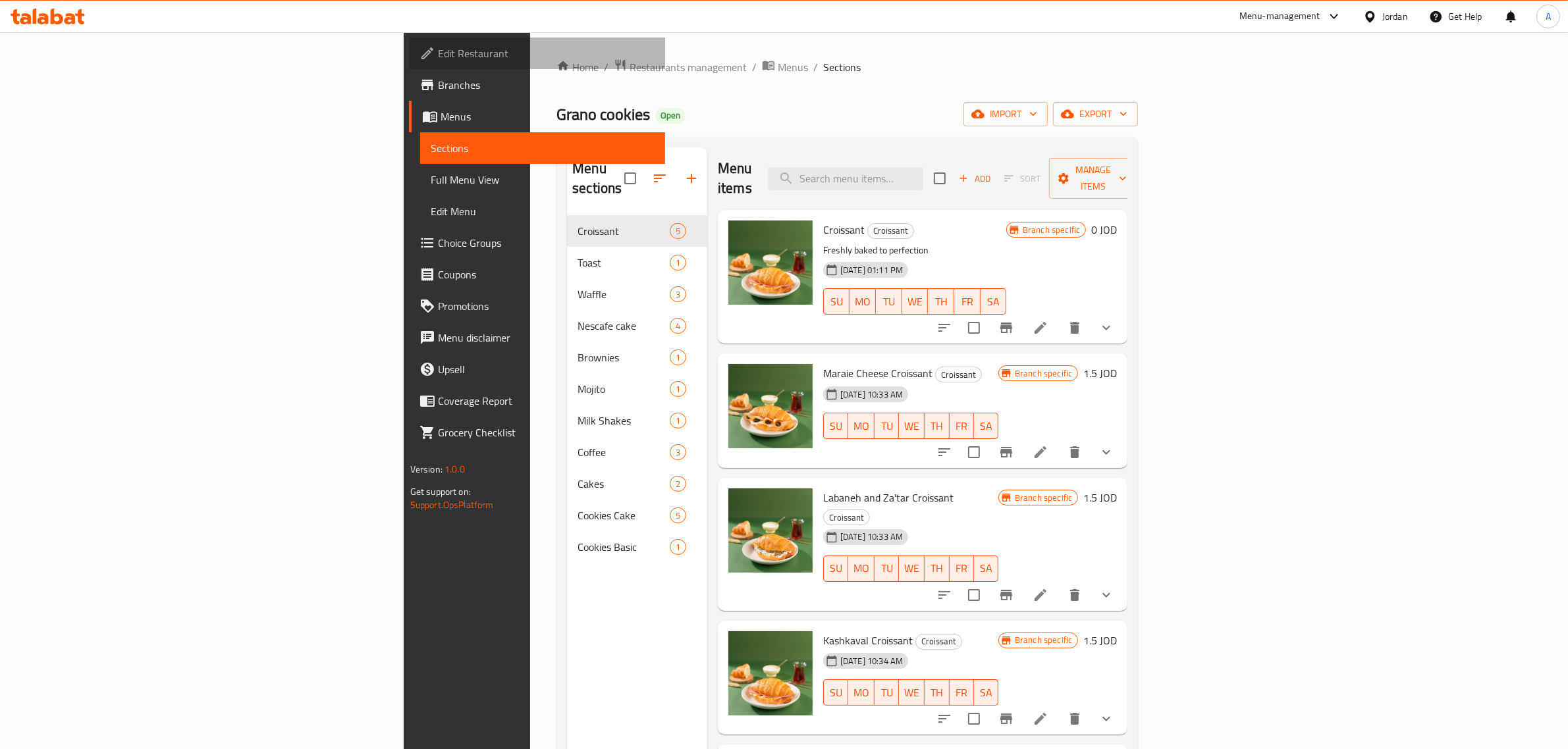
click at [438, 58] on span "Edit Restaurant" at bounding box center [546, 53] width 218 height 16
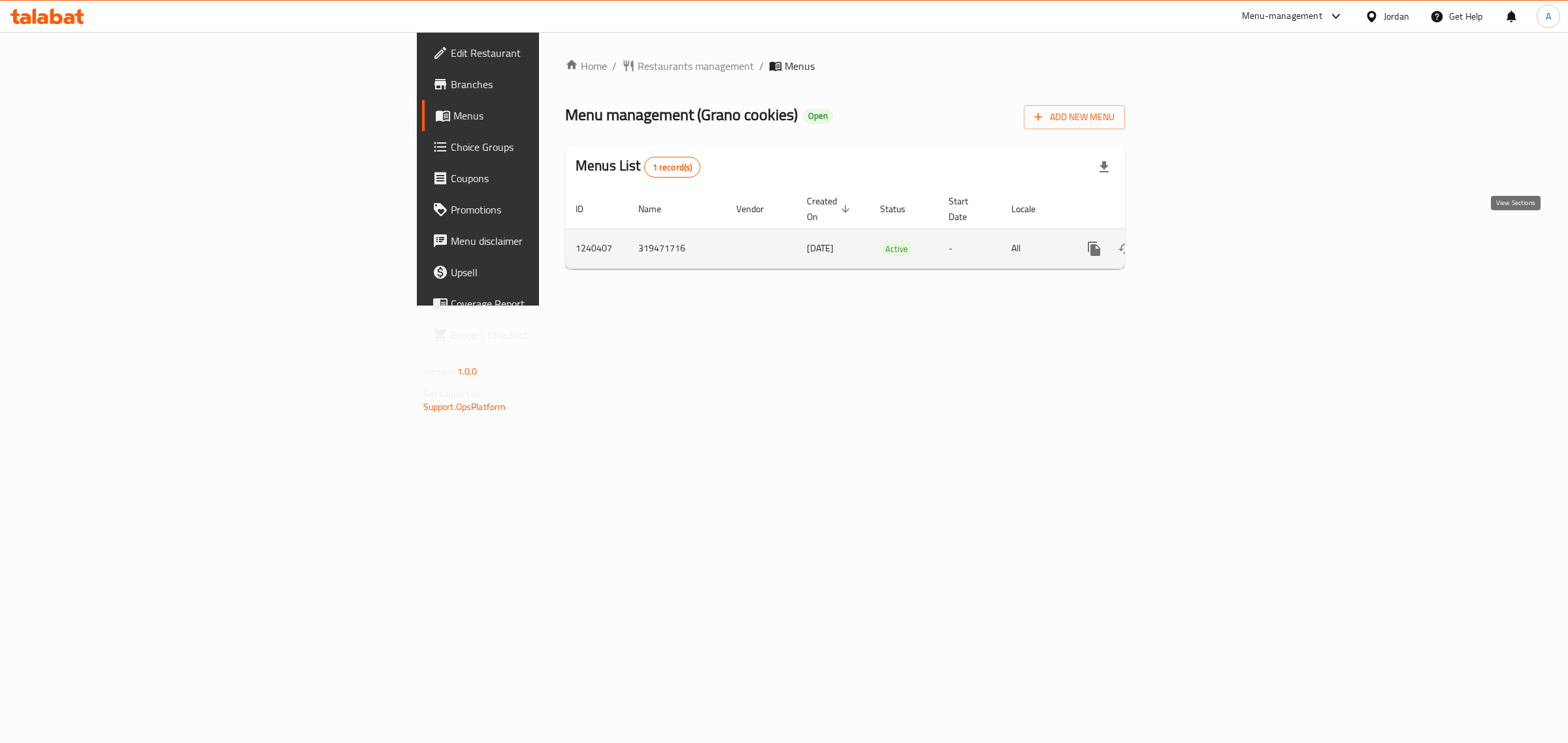
click at [1204, 233] on link "enhanced table" at bounding box center [1188, 248] width 31 height 31
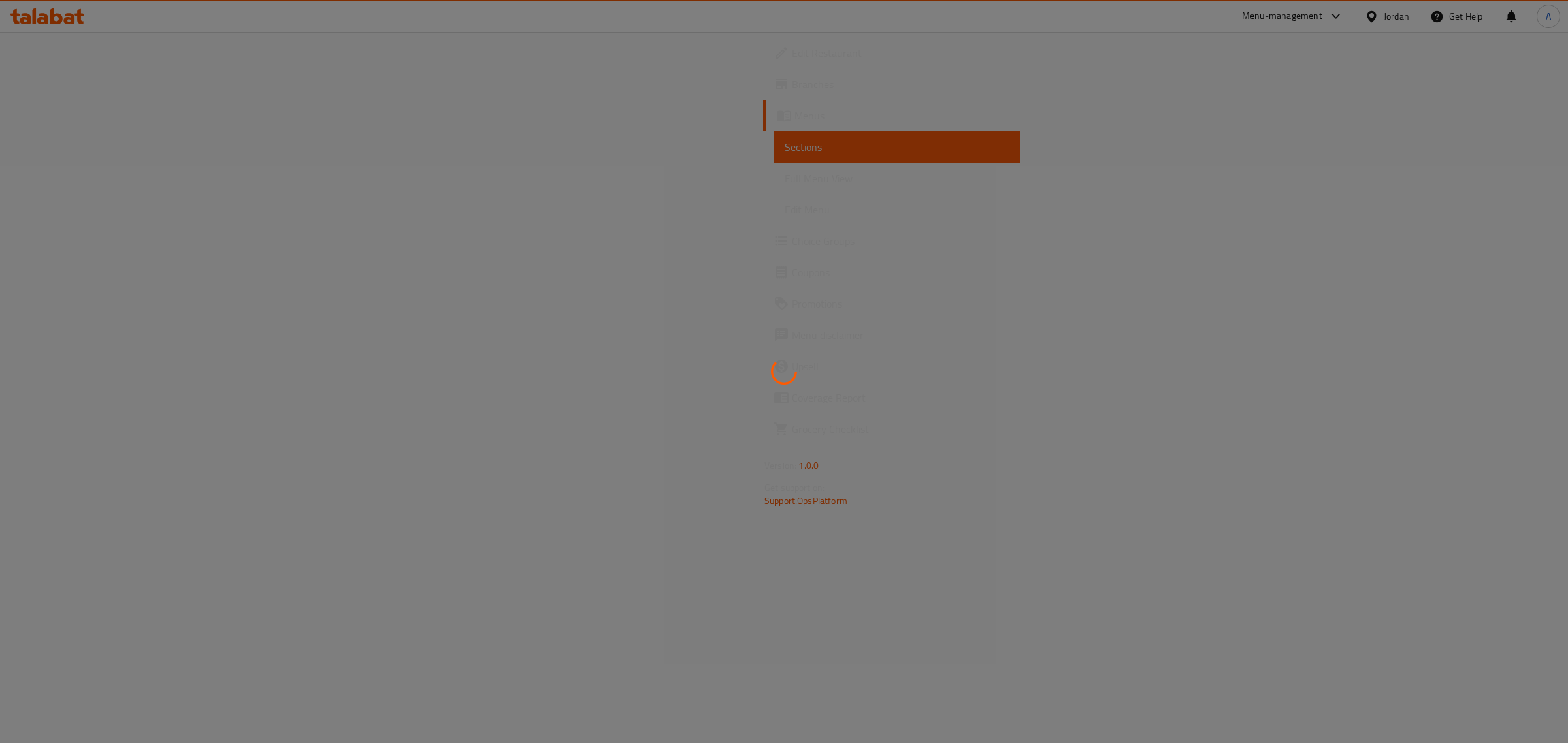
click at [557, 314] on div at bounding box center [784, 372] width 1568 height 743
click at [73, 131] on div at bounding box center [784, 372] width 1568 height 743
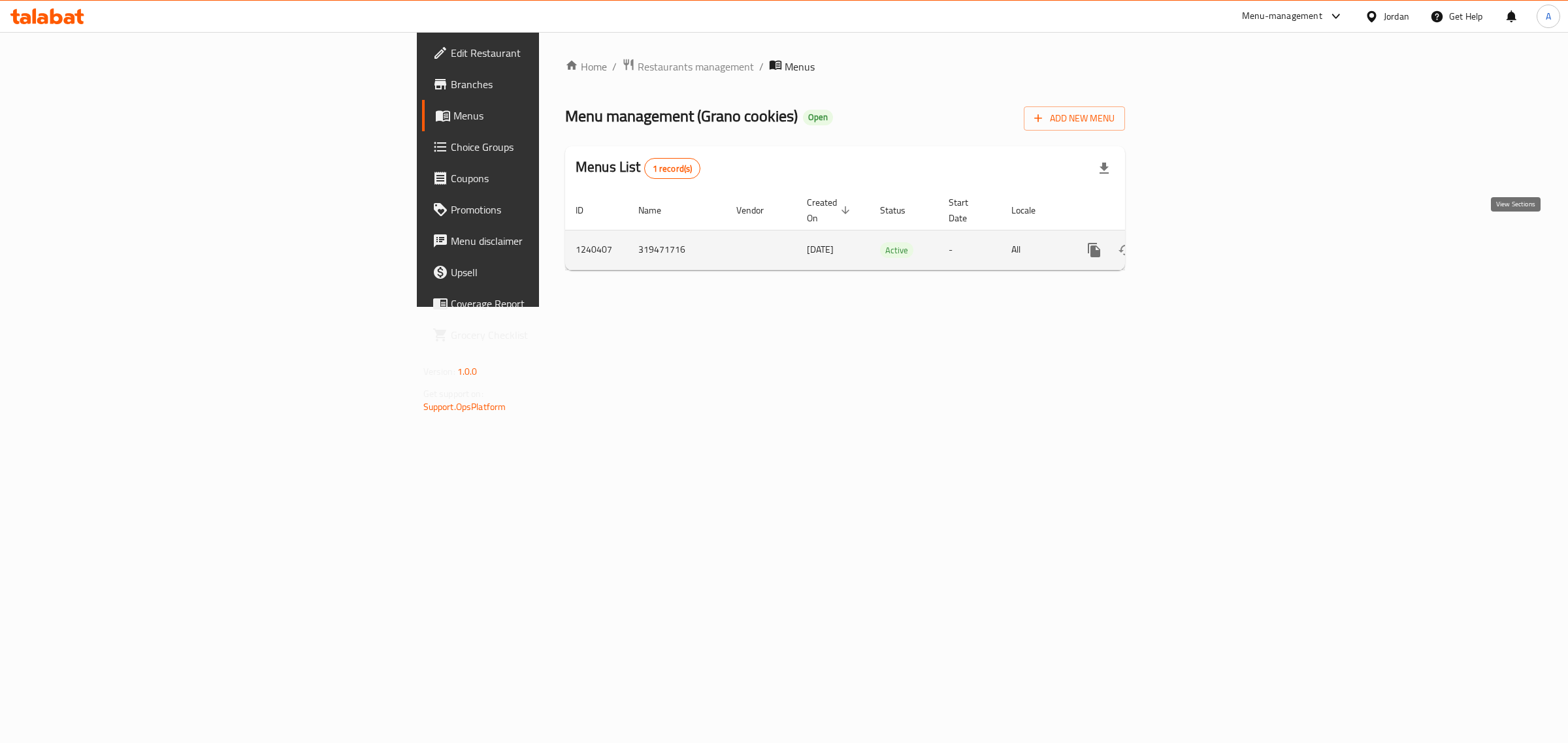
click at [1194, 245] on icon "enhanced table" at bounding box center [1188, 250] width 12 height 12
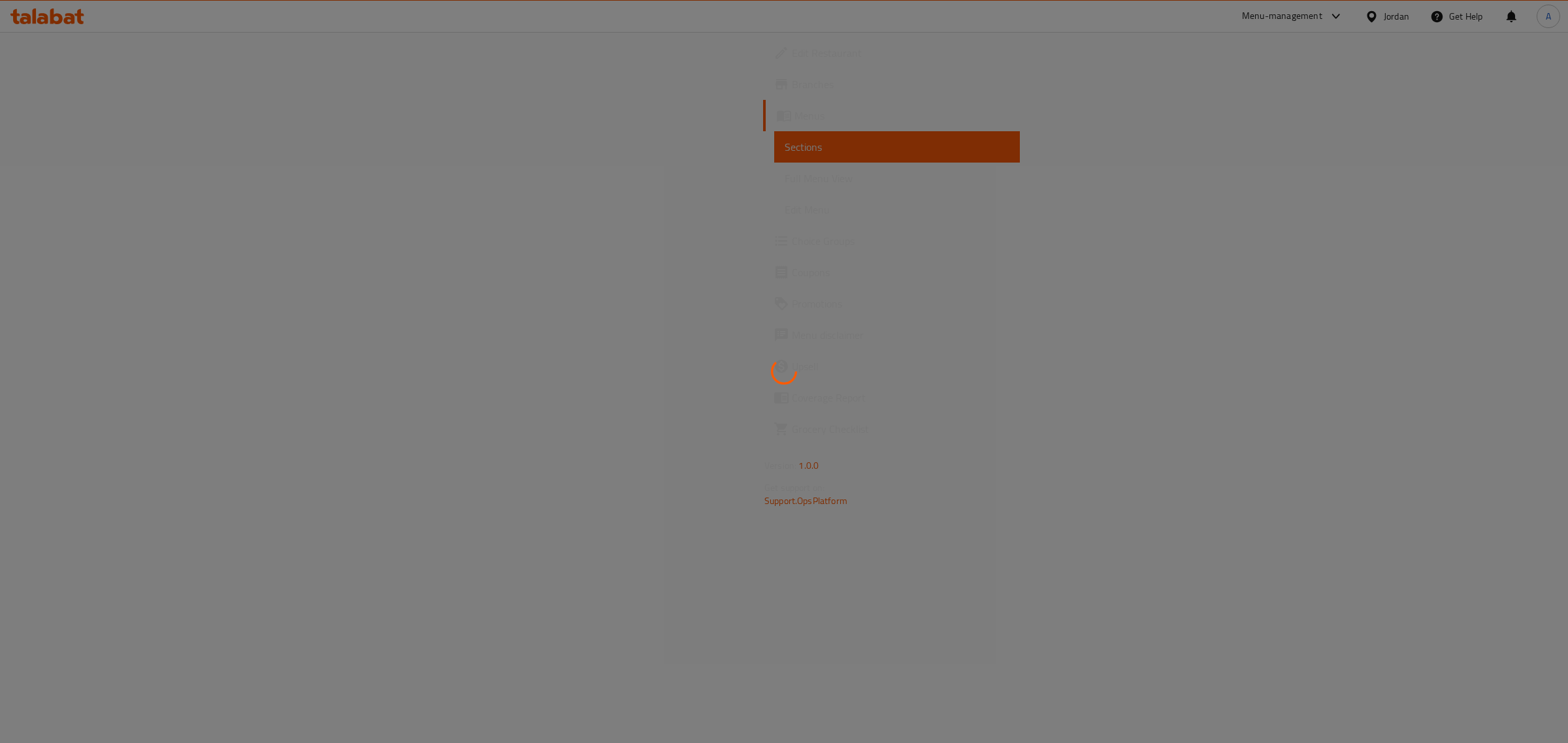
click at [876, 310] on div at bounding box center [784, 372] width 1568 height 743
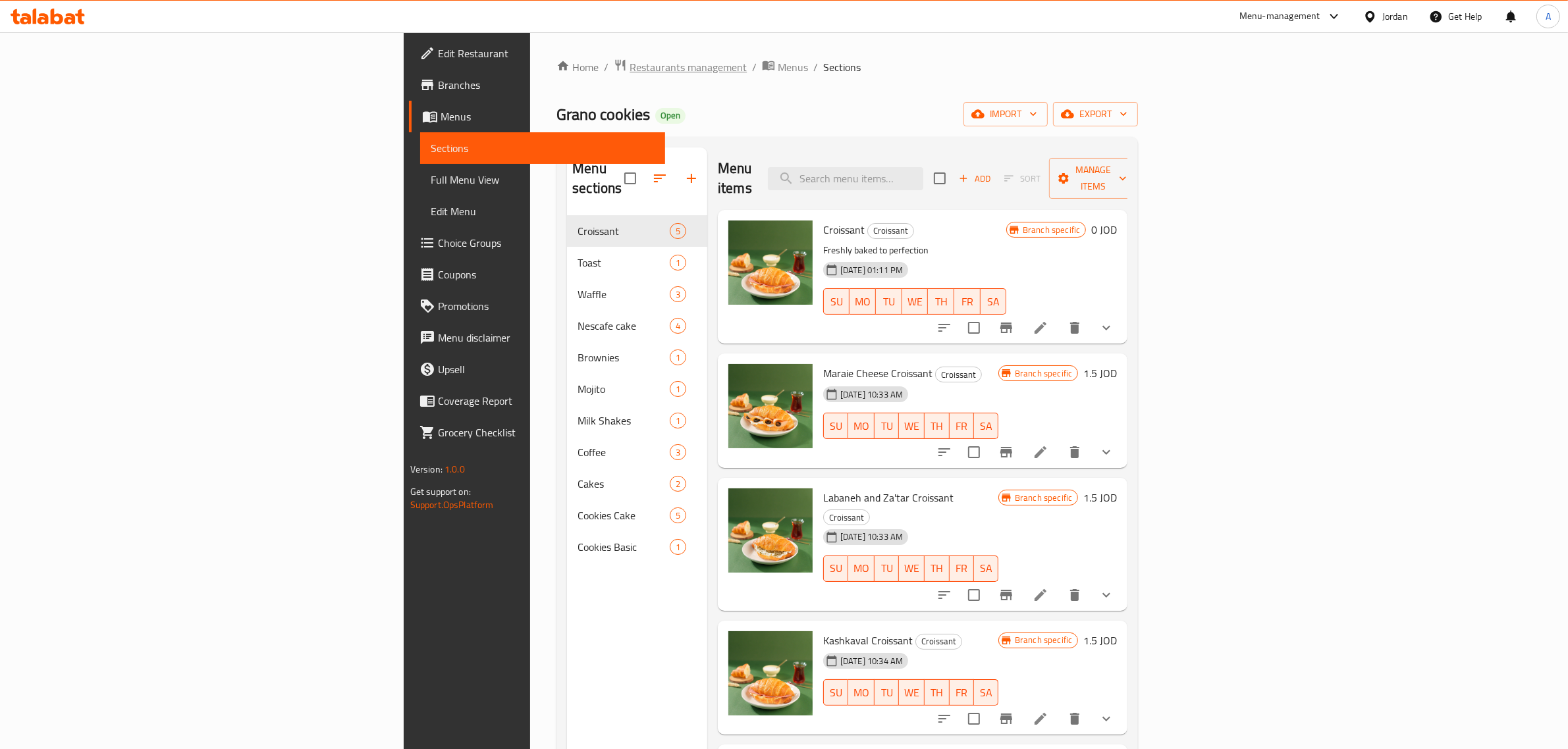
click at [629, 60] on span "Restaurants management" at bounding box center [688, 67] width 117 height 16
